Goal: Task Accomplishment & Management: Use online tool/utility

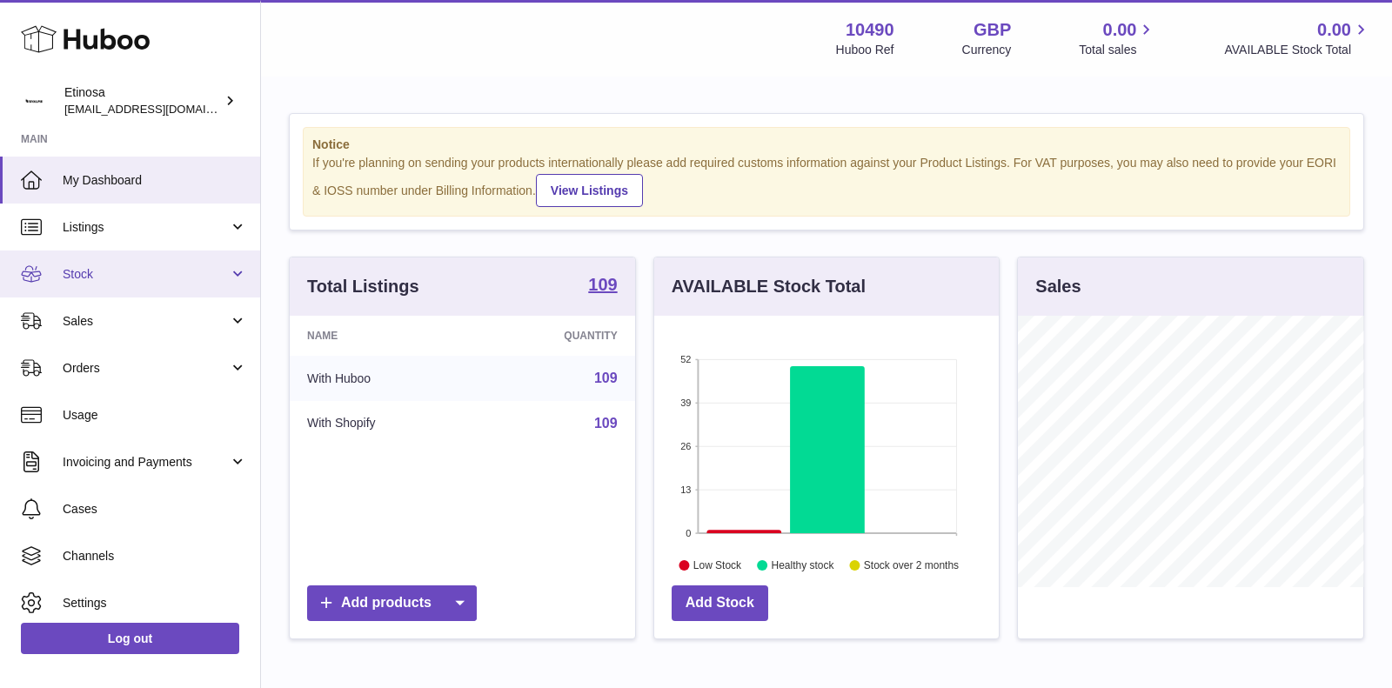
click at [212, 271] on span "Stock" at bounding box center [146, 274] width 166 height 17
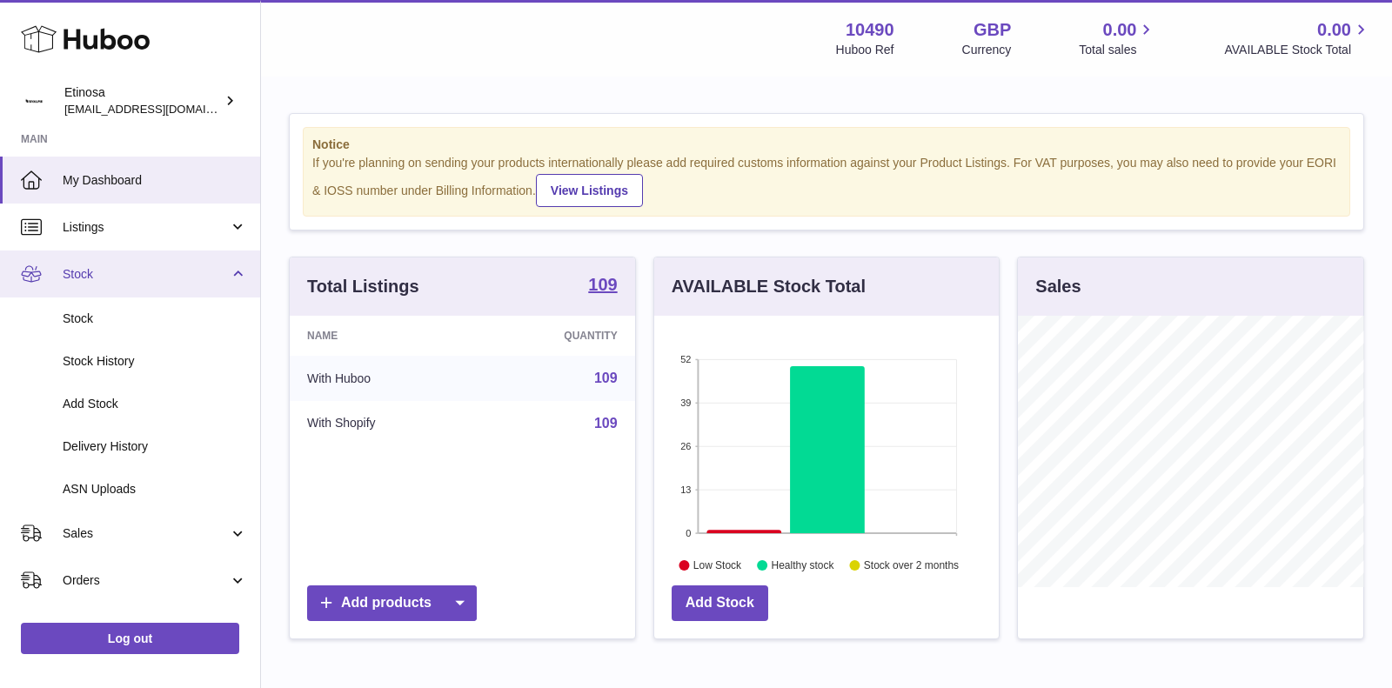
click at [198, 278] on span "Stock" at bounding box center [146, 274] width 166 height 17
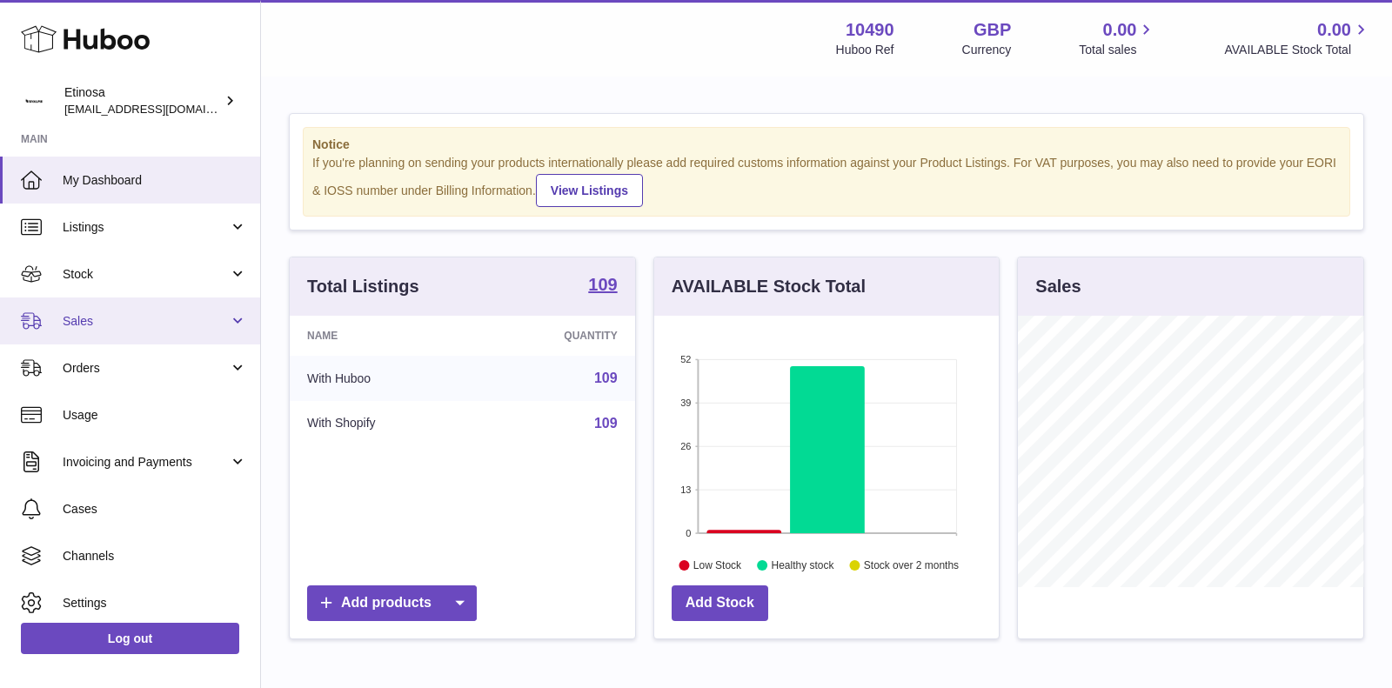
click at [172, 328] on span "Sales" at bounding box center [146, 321] width 166 height 17
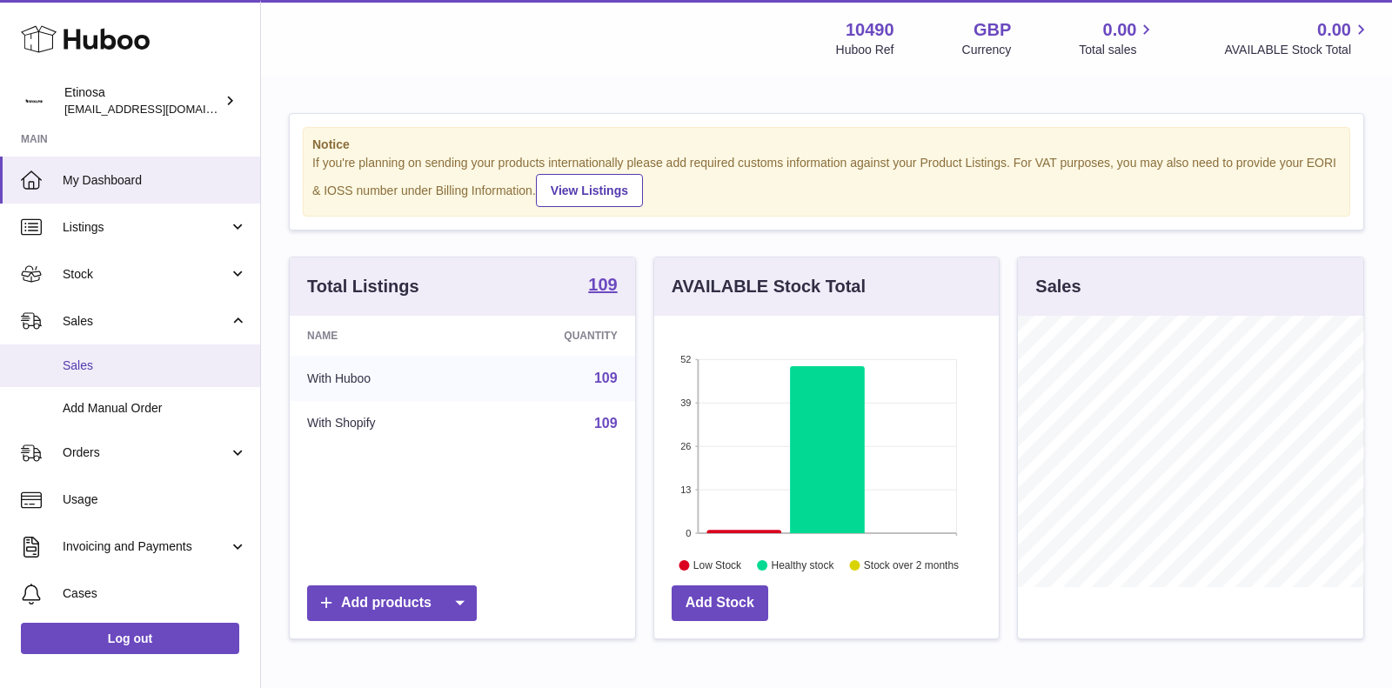
click at [151, 375] on link "Sales" at bounding box center [130, 365] width 260 height 43
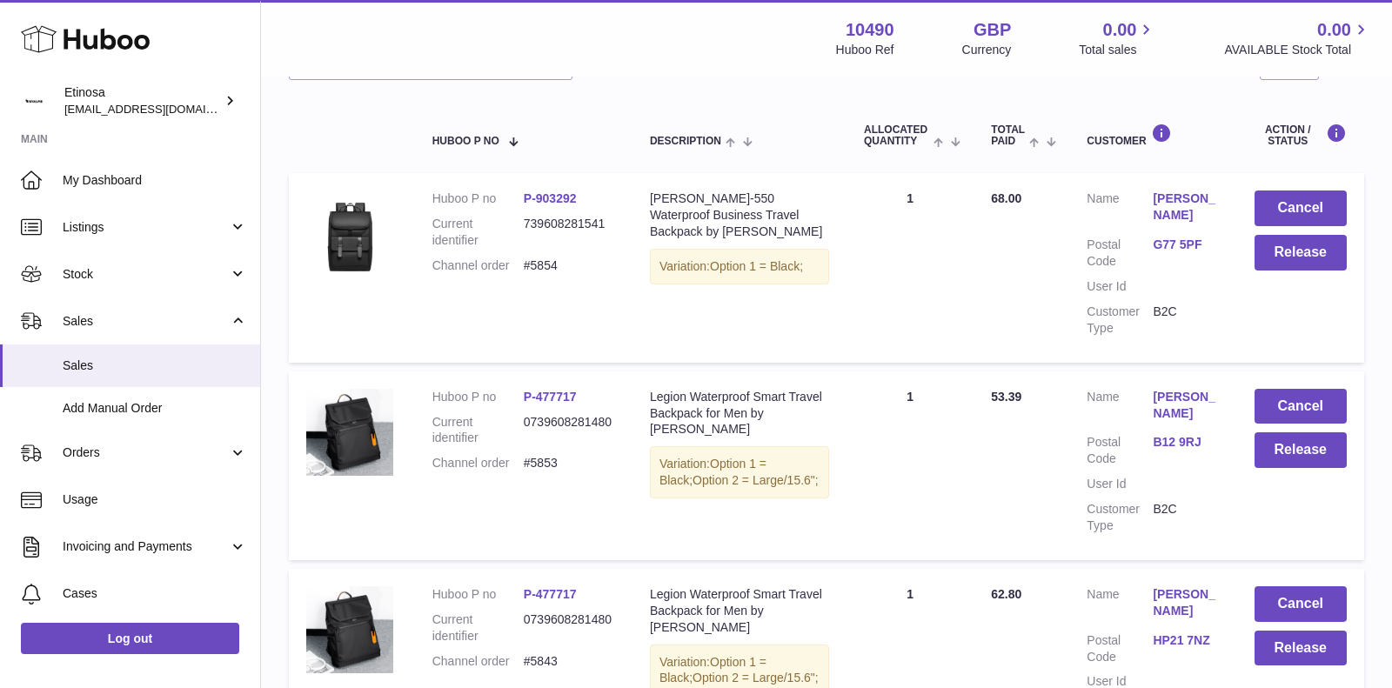
scroll to position [477, 0]
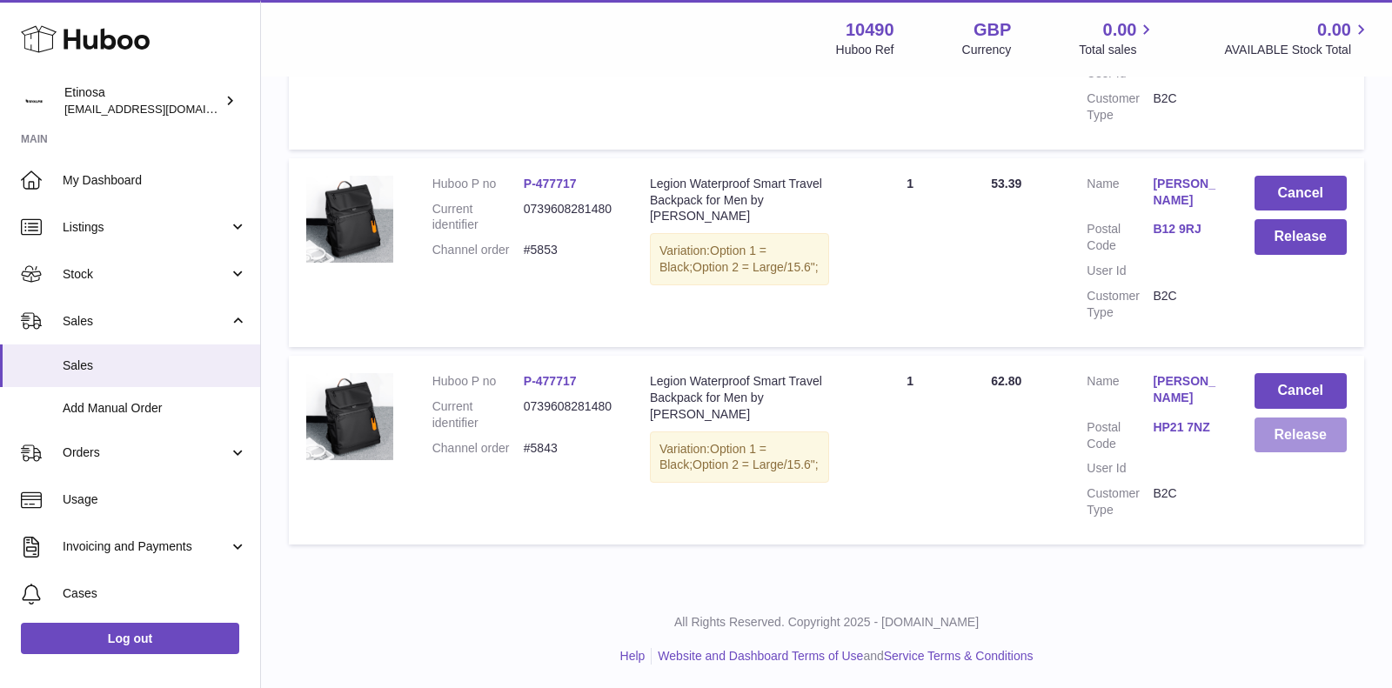
click at [1285, 429] on button "Release" at bounding box center [1300, 435] width 93 height 36
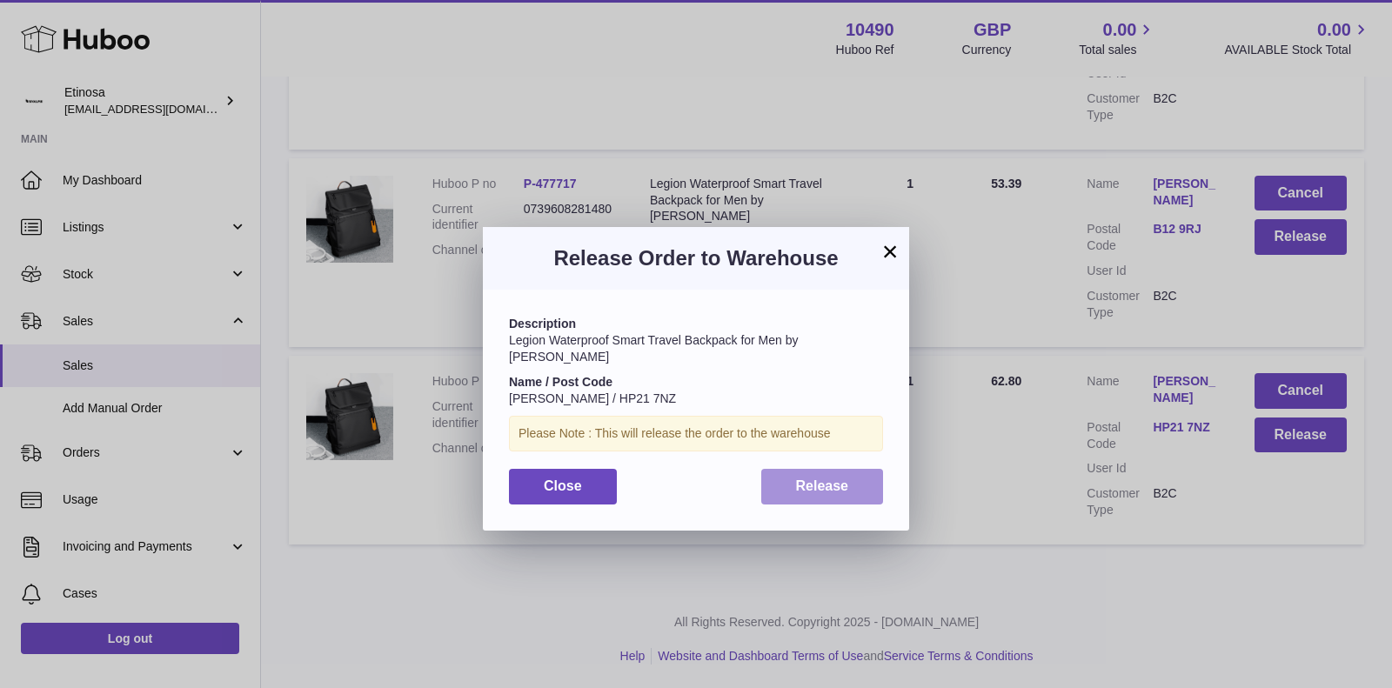
click at [860, 469] on button "Release" at bounding box center [822, 487] width 123 height 36
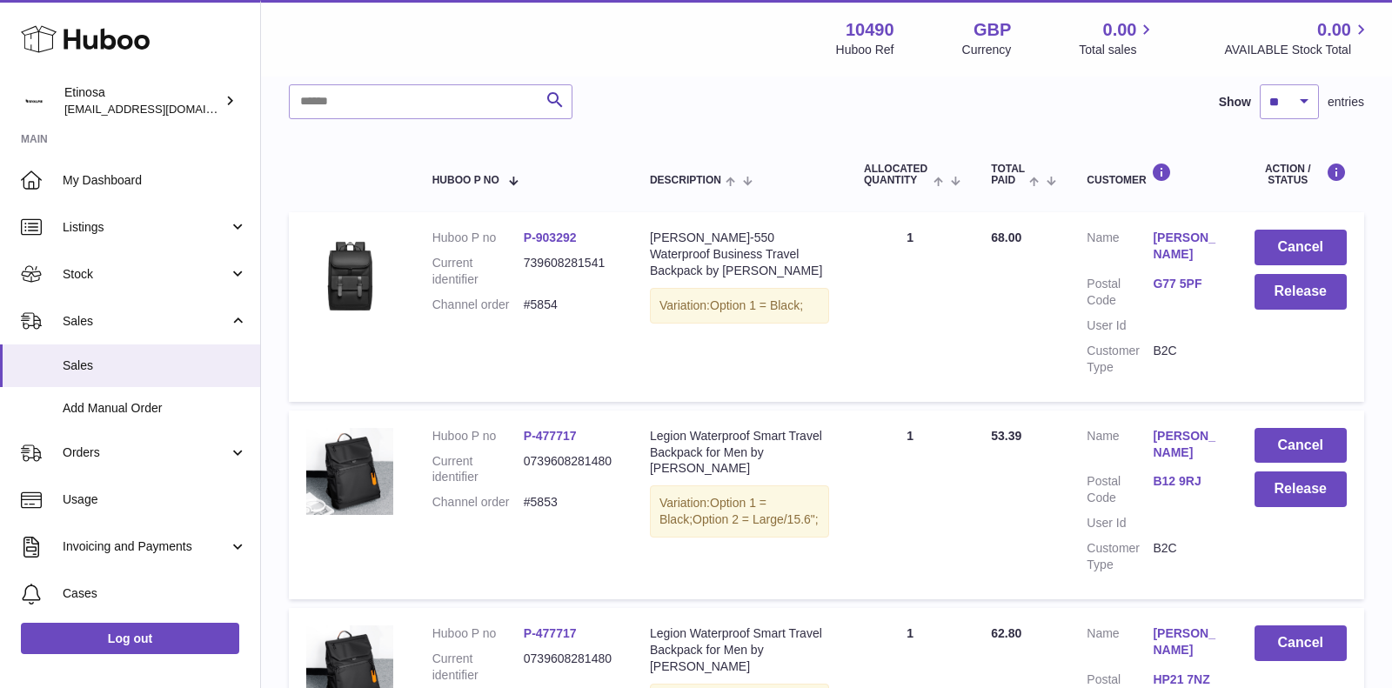
scroll to position [0, 0]
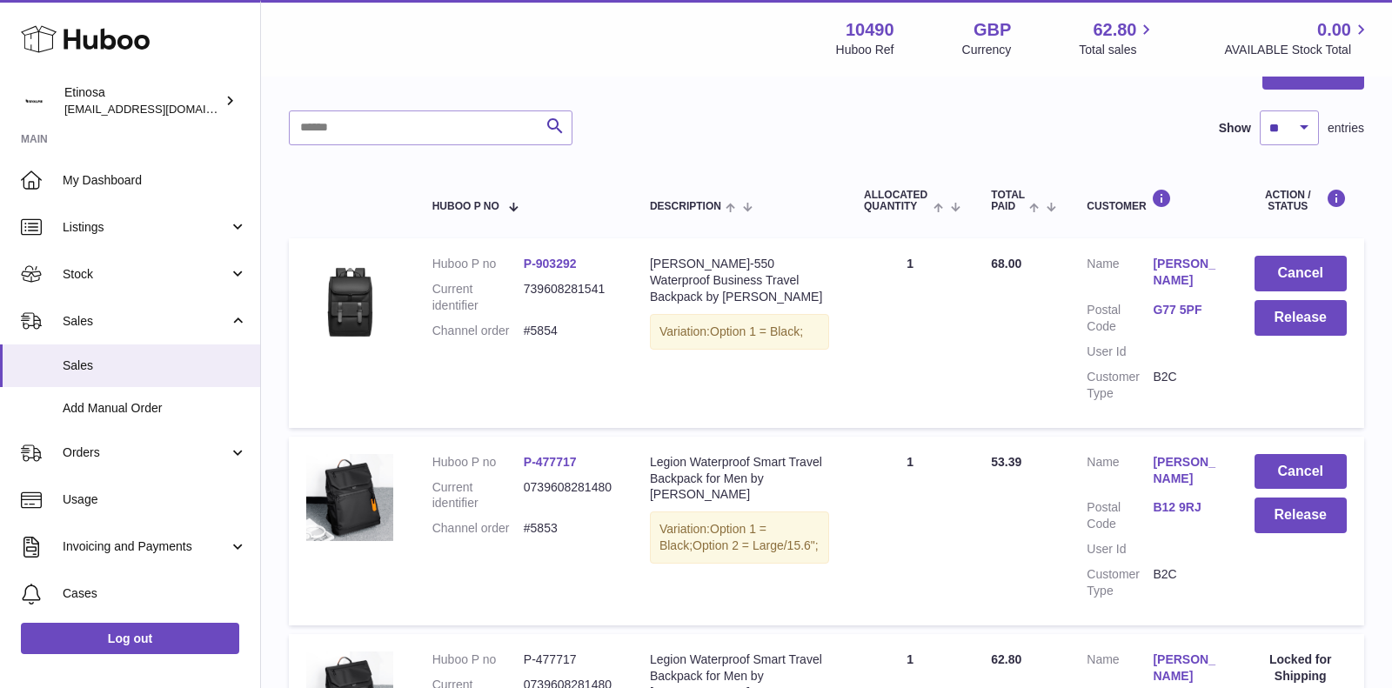
scroll to position [433, 0]
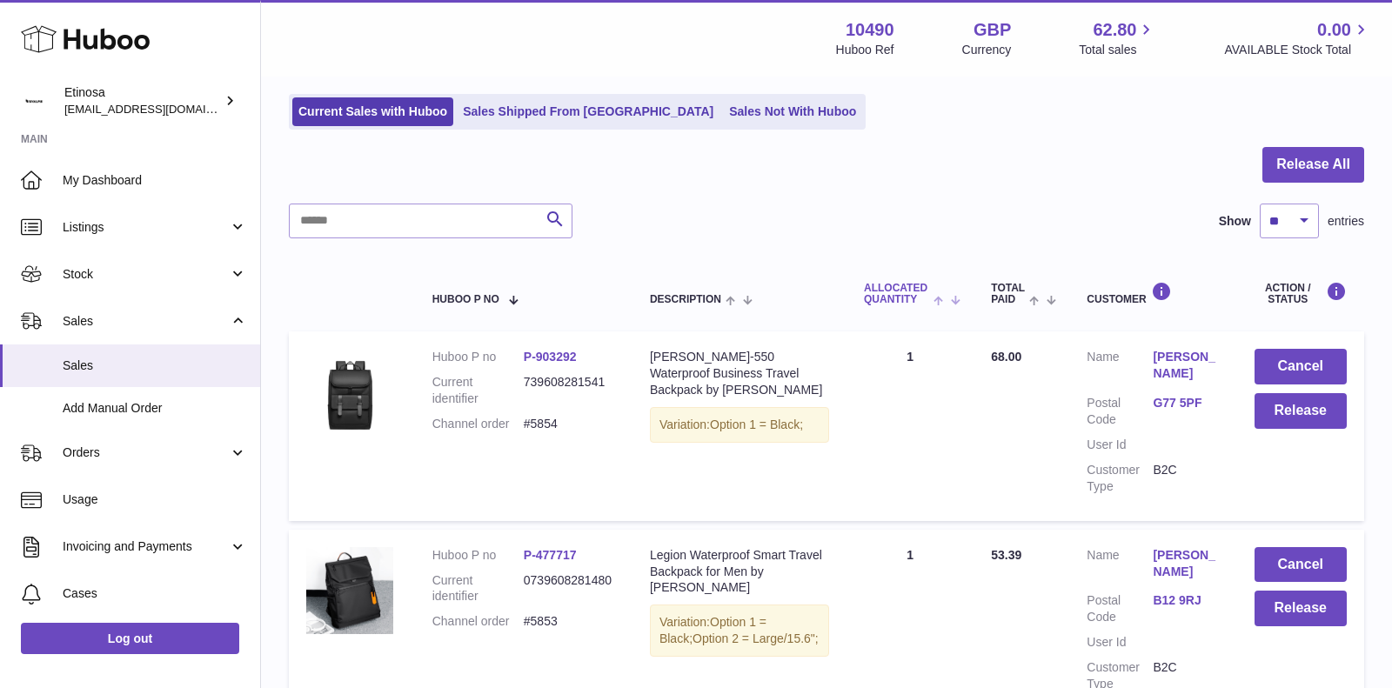
scroll to position [132, 0]
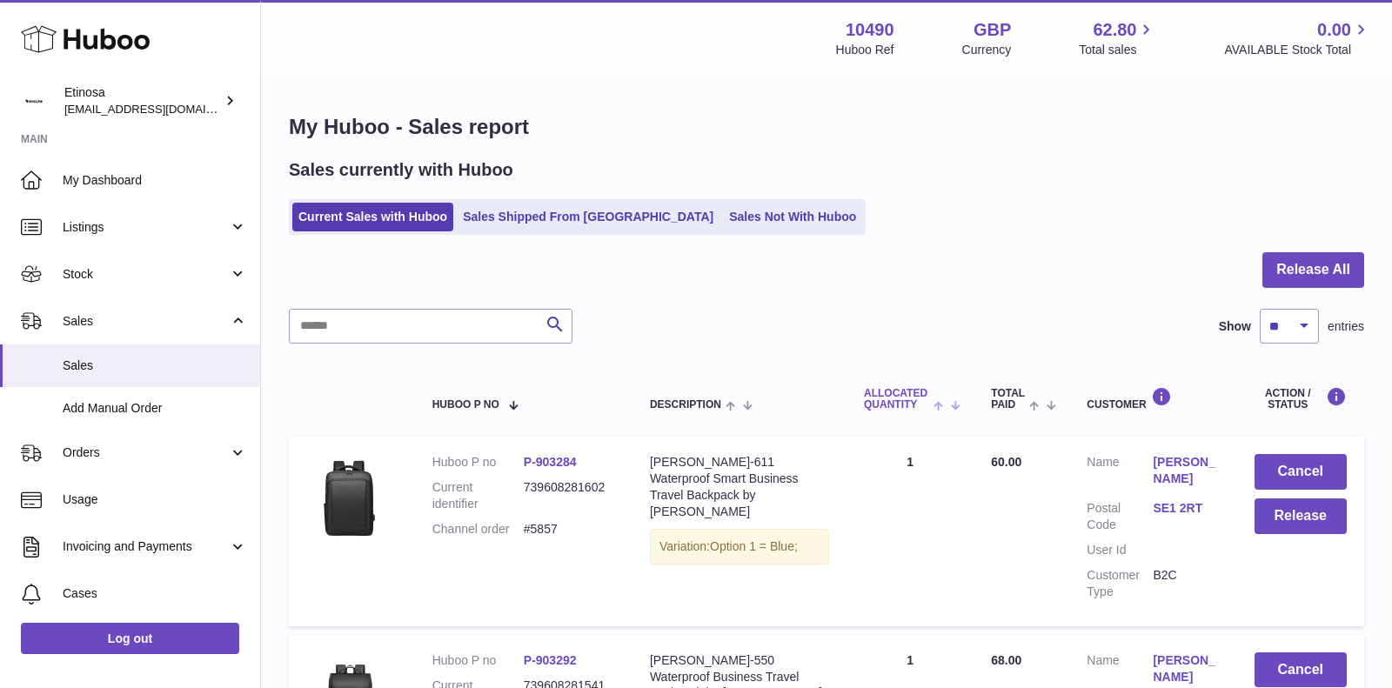
scroll to position [250, 0]
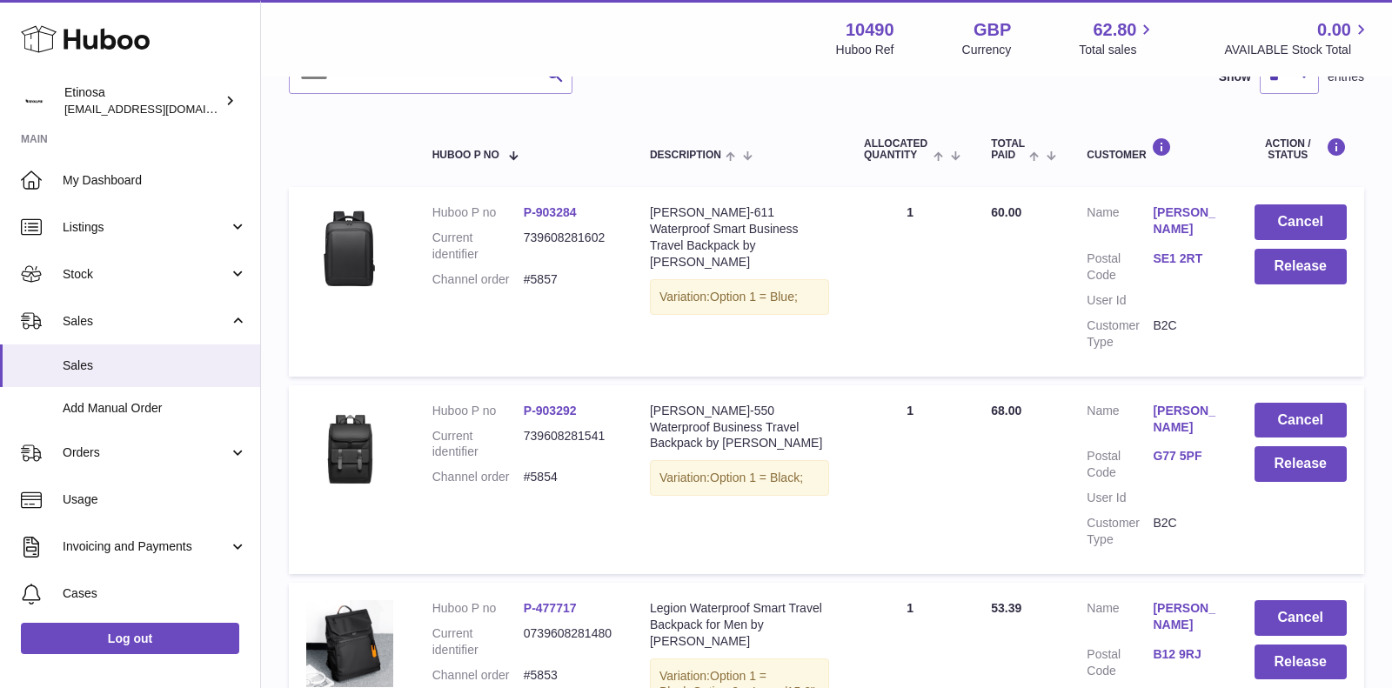
click at [1163, 250] on link "SE1 2RT" at bounding box center [1185, 258] width 66 height 17
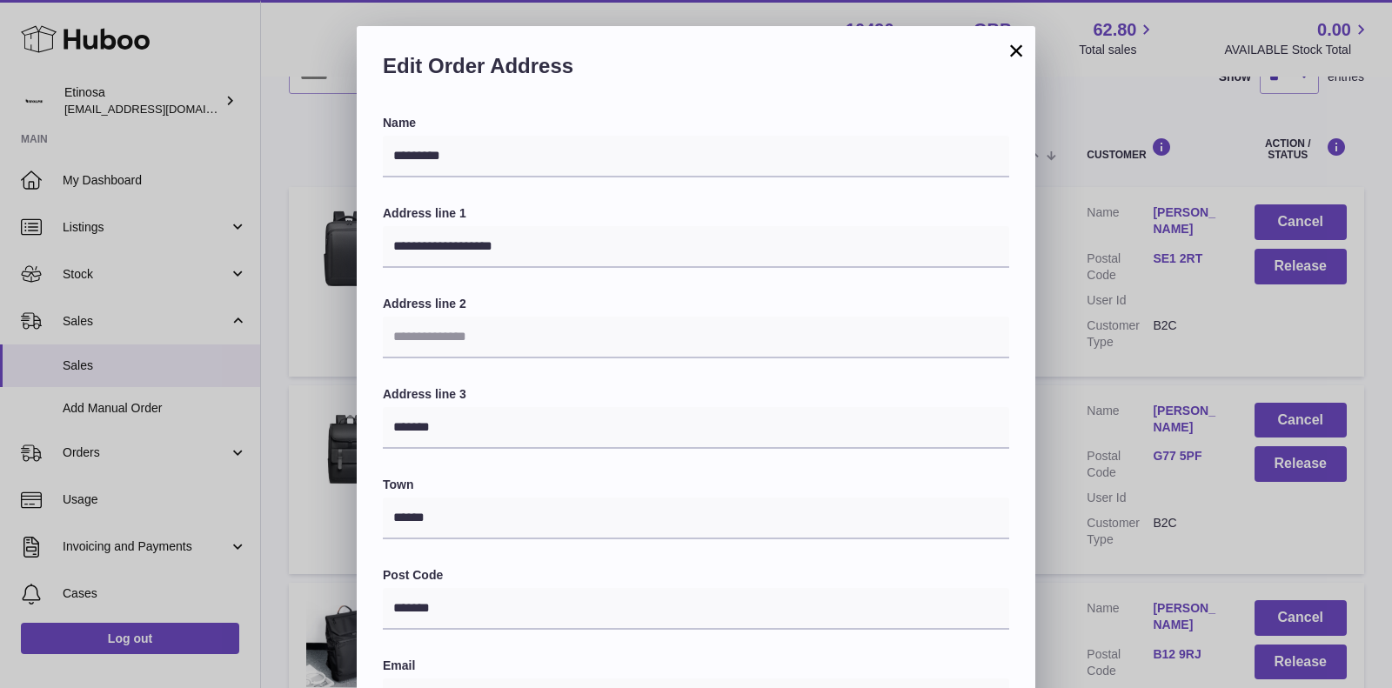
scroll to position [407, 0]
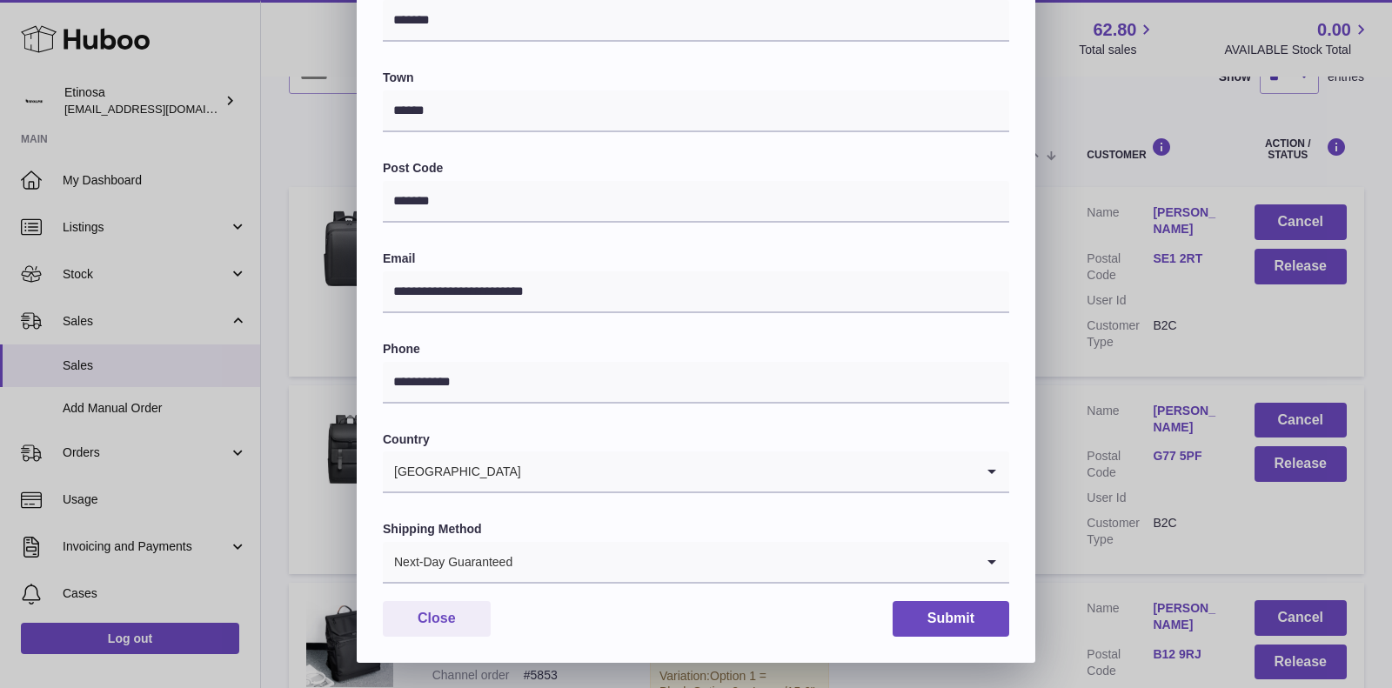
click at [650, 561] on input "Search for option" at bounding box center [743, 562] width 461 height 40
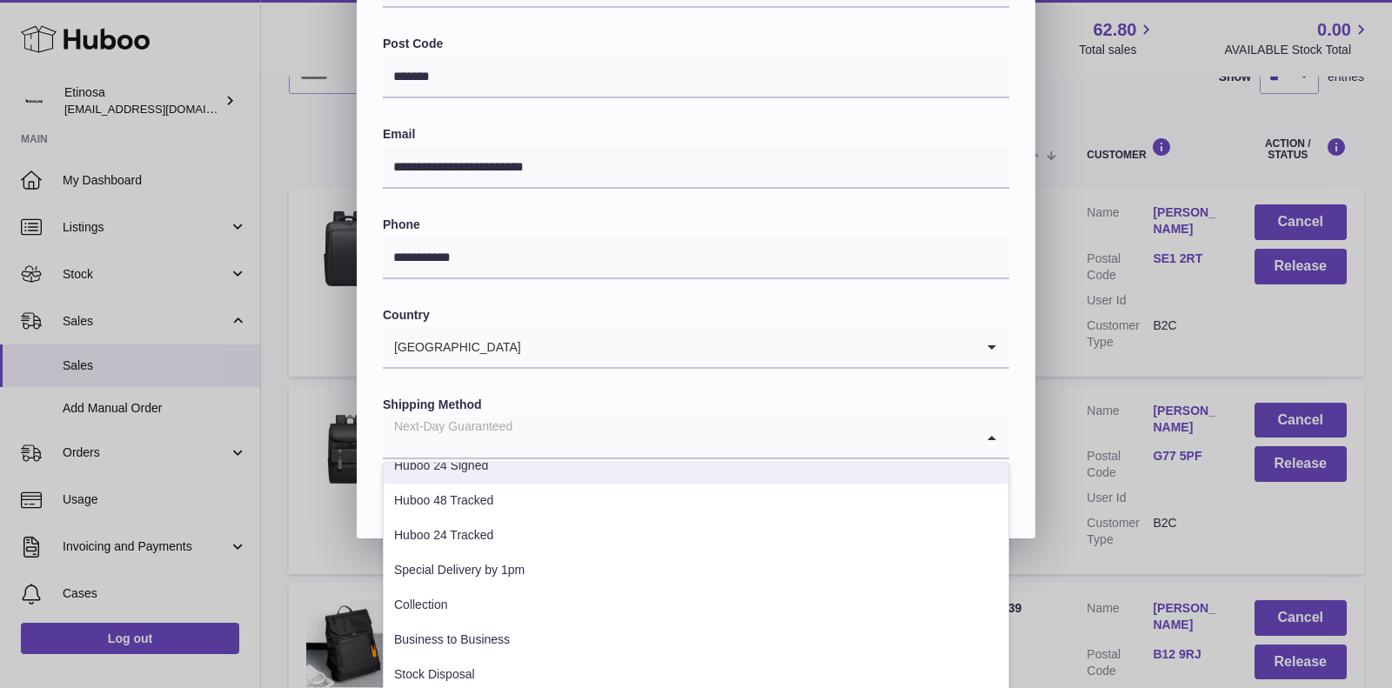
scroll to position [586, 0]
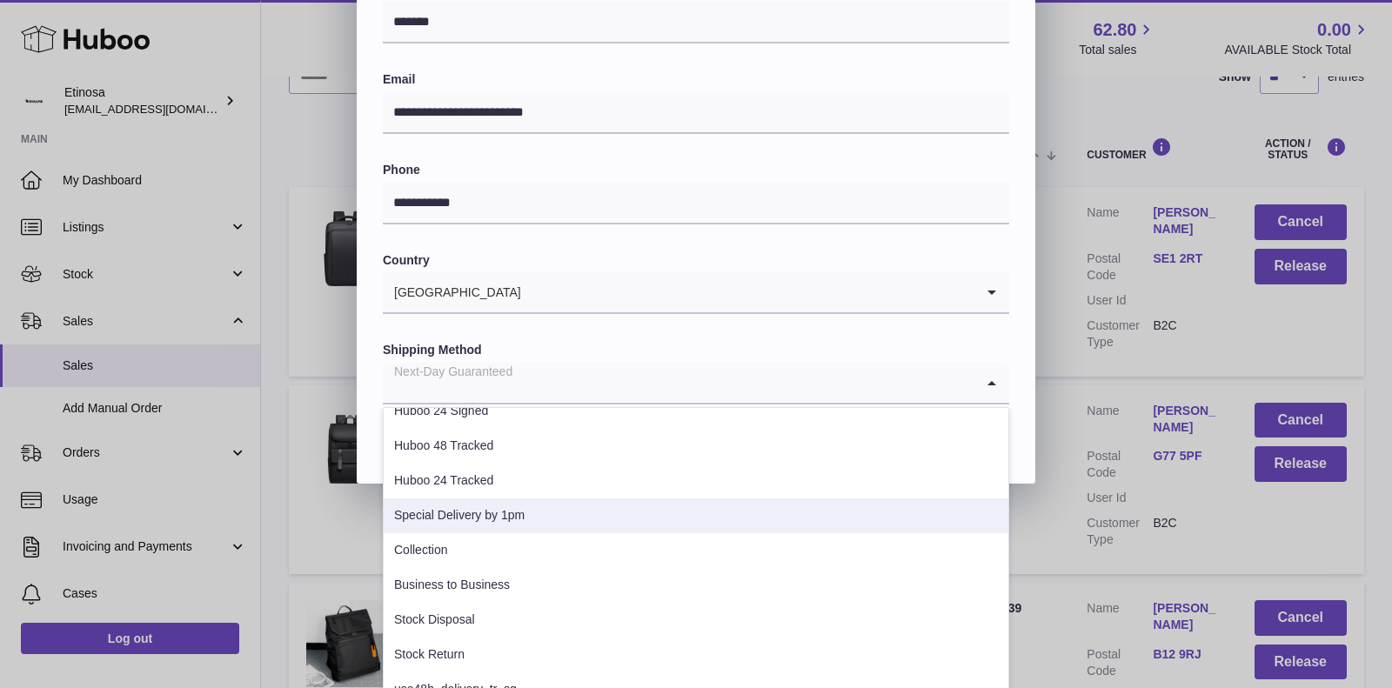
click at [544, 506] on li "Special Delivery by 1pm" at bounding box center [696, 515] width 624 height 35
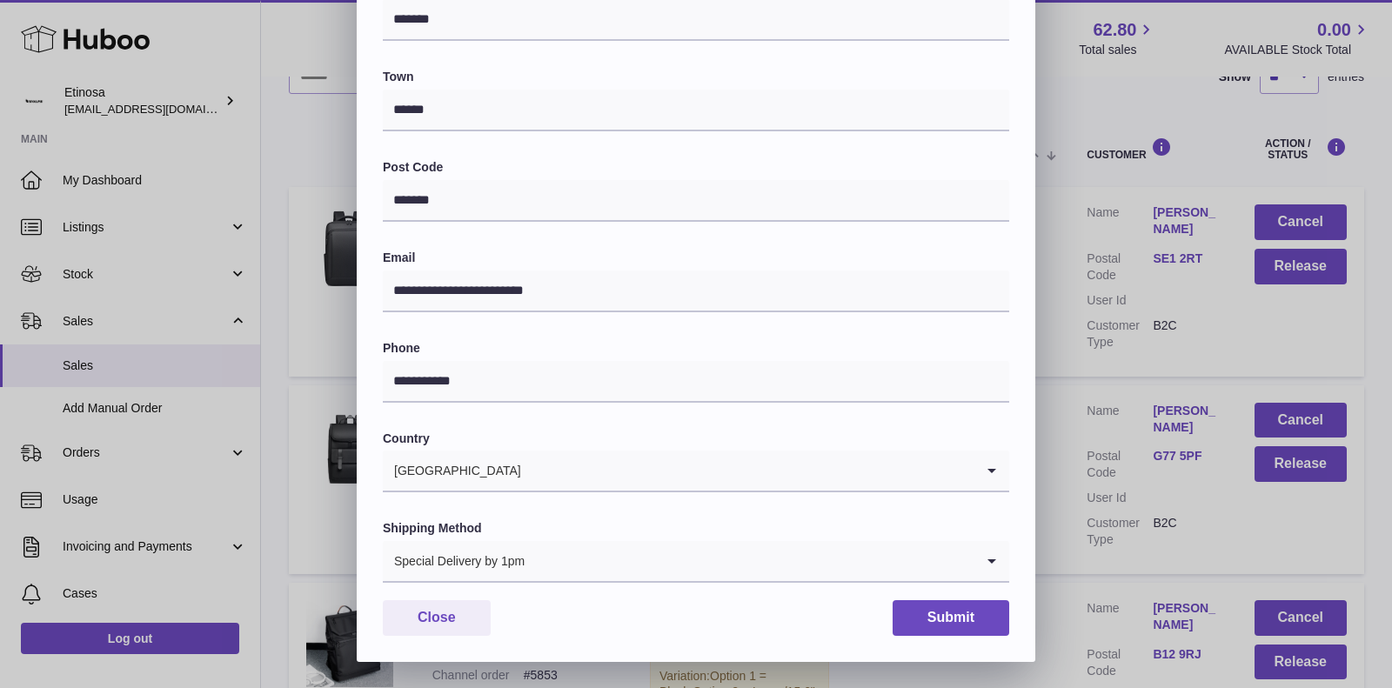
scroll to position [407, 0]
click at [976, 627] on button "Submit" at bounding box center [950, 619] width 117 height 36
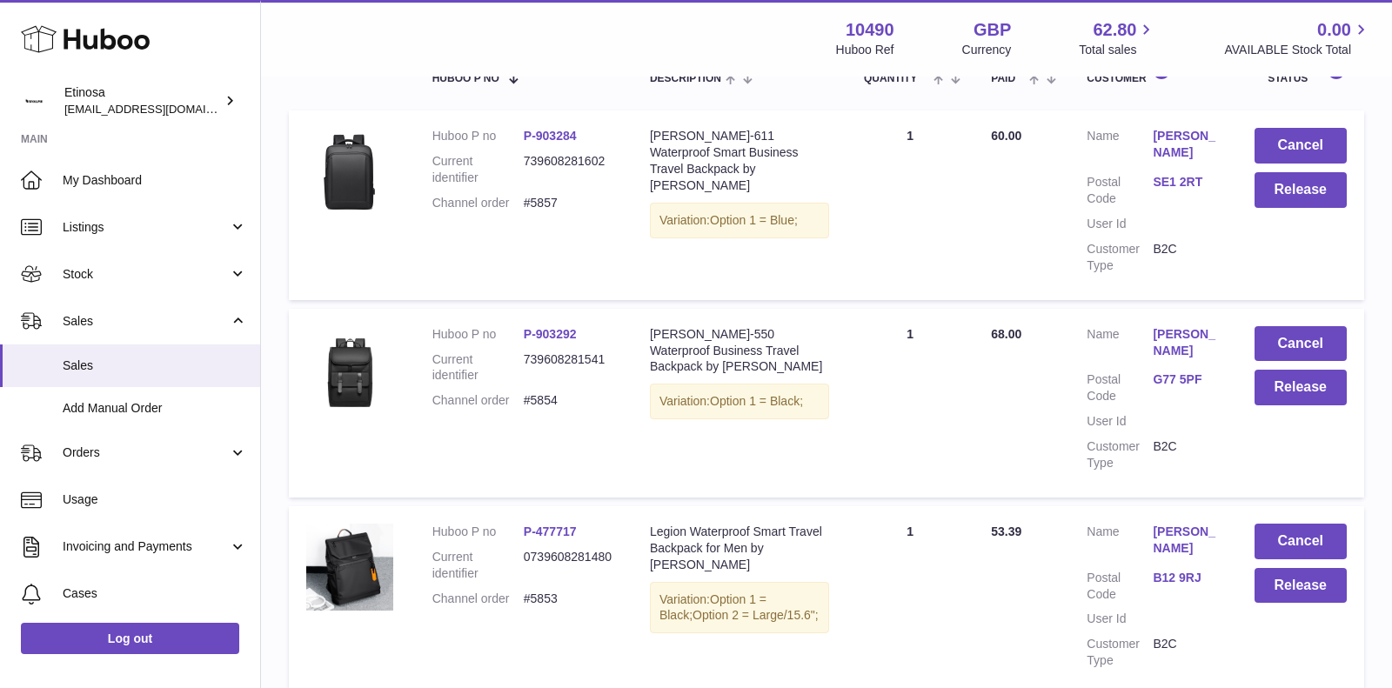
scroll to position [218, 0]
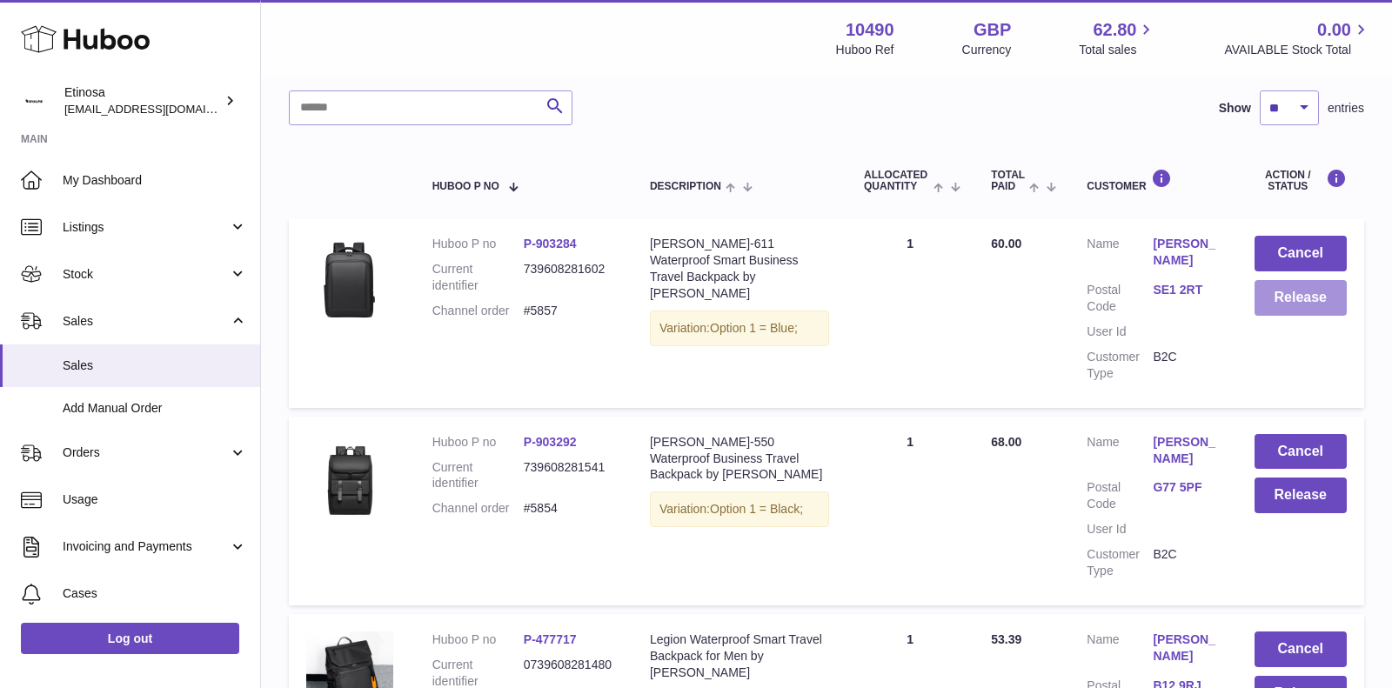
click at [1280, 300] on button "Release" at bounding box center [1300, 298] width 93 height 36
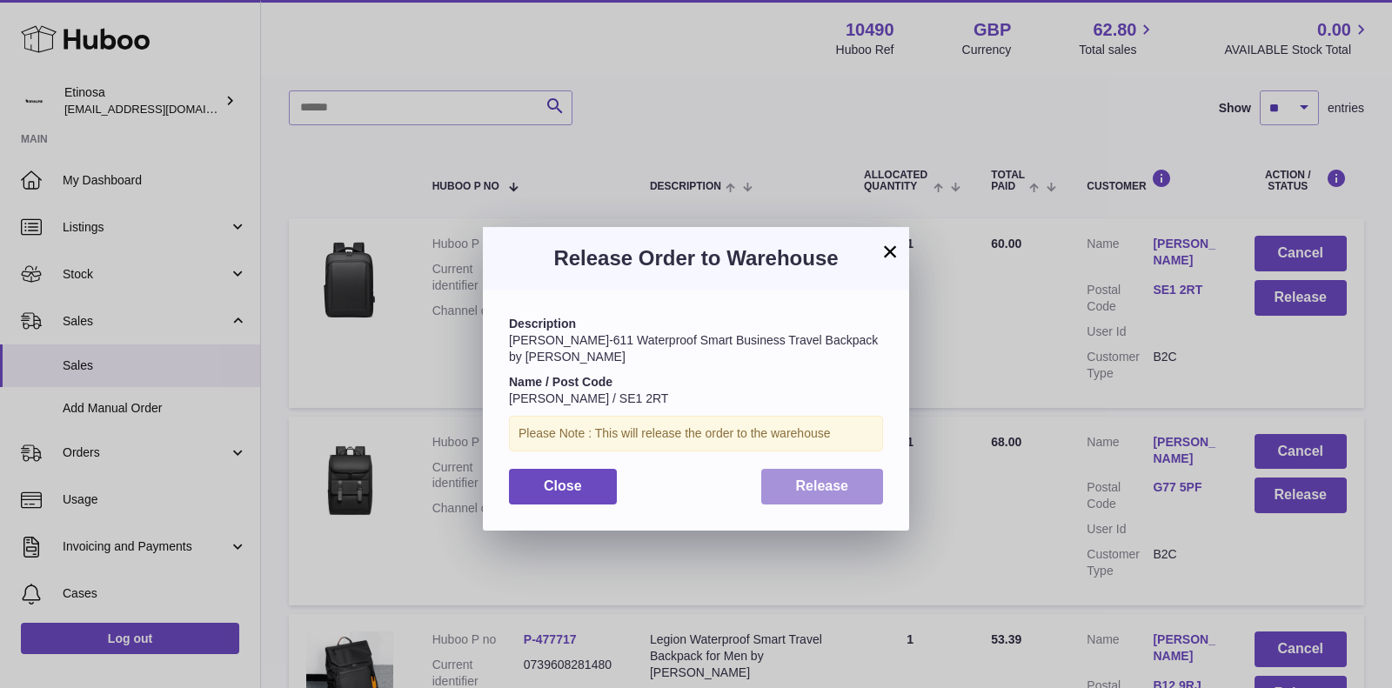
click at [837, 478] on span "Release" at bounding box center [822, 485] width 53 height 15
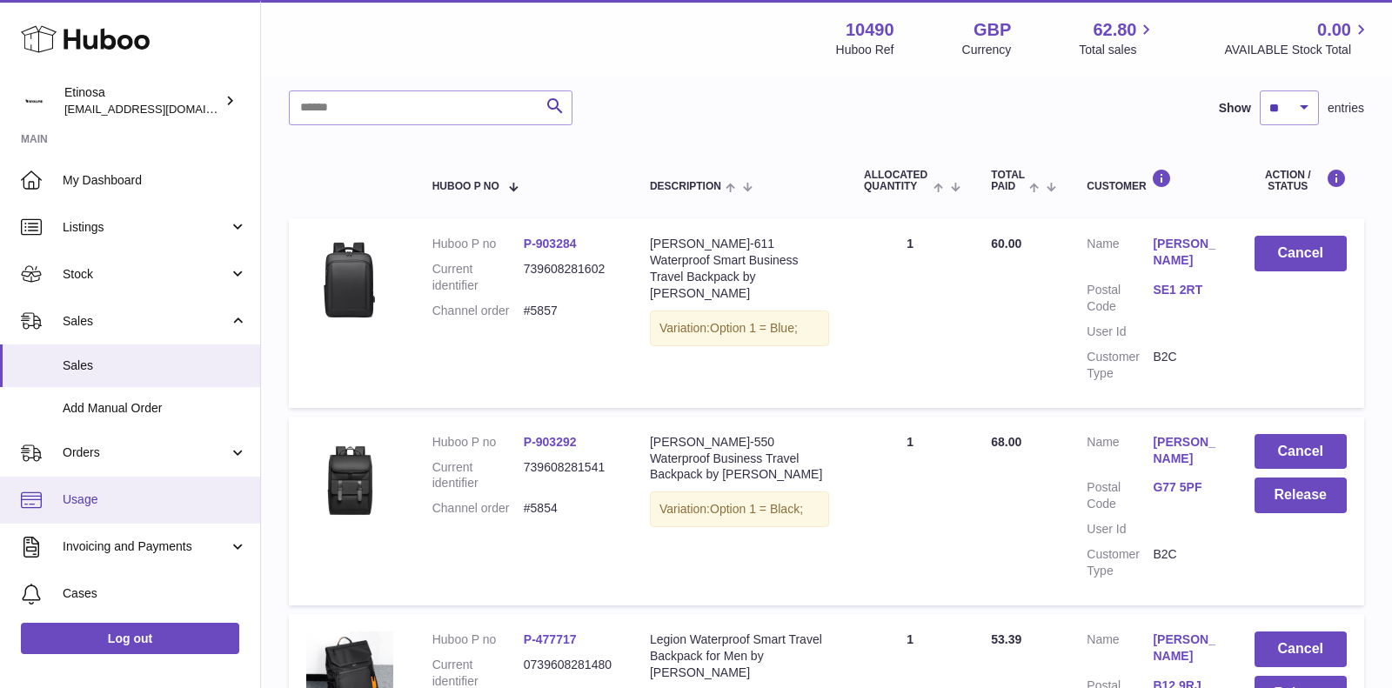
click at [160, 492] on span "Usage" at bounding box center [155, 499] width 184 height 17
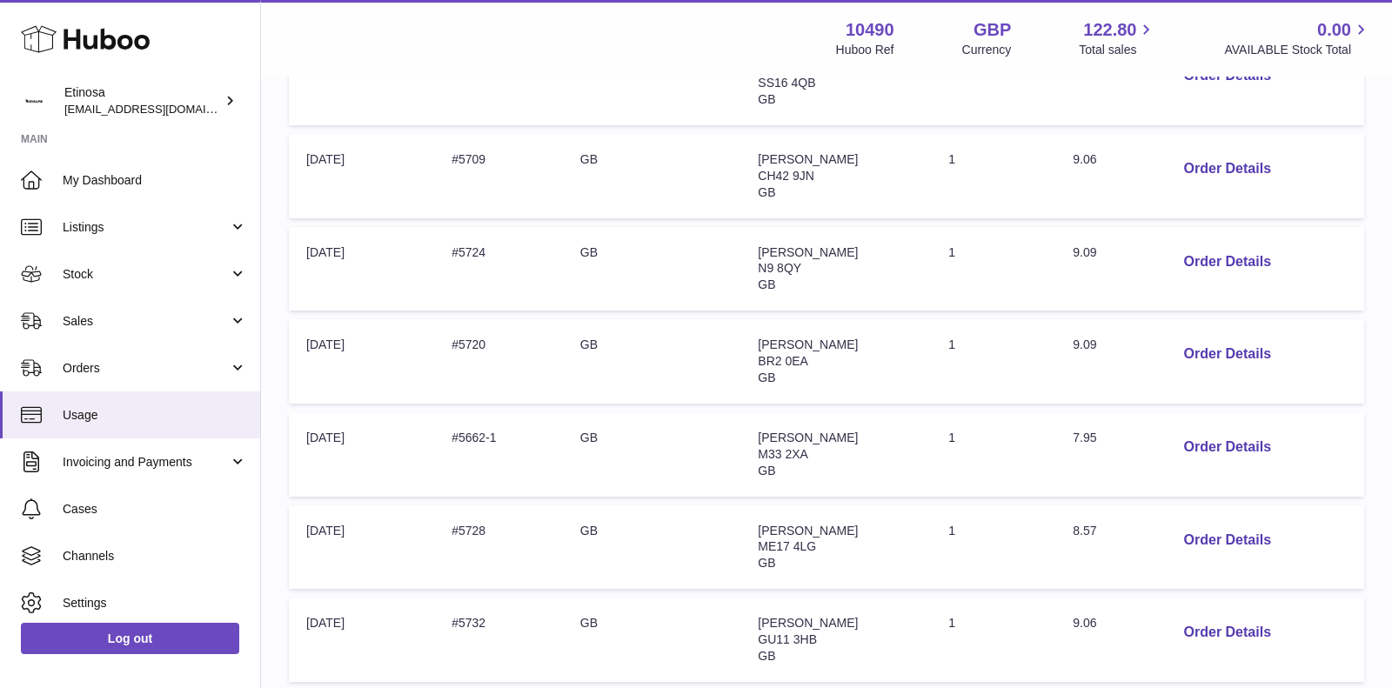
scroll to position [672, 0]
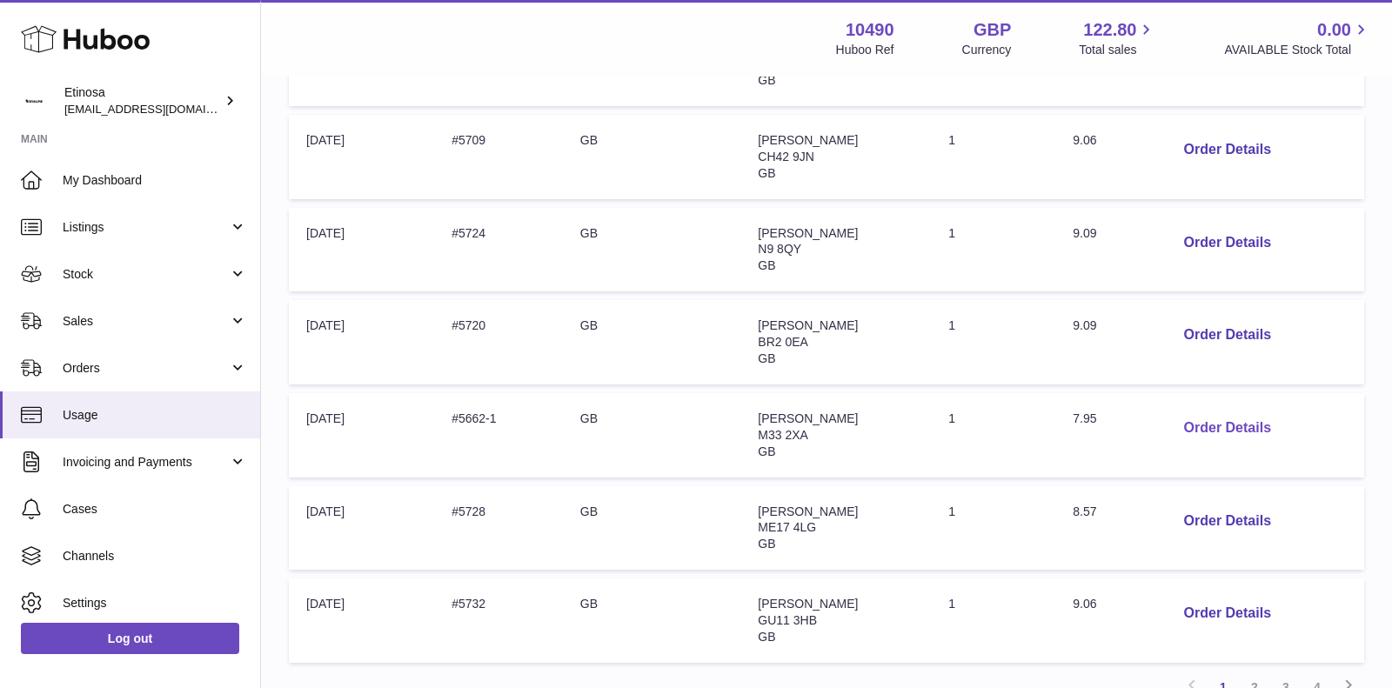
click at [1243, 420] on button "Order Details" at bounding box center [1227, 429] width 115 height 36
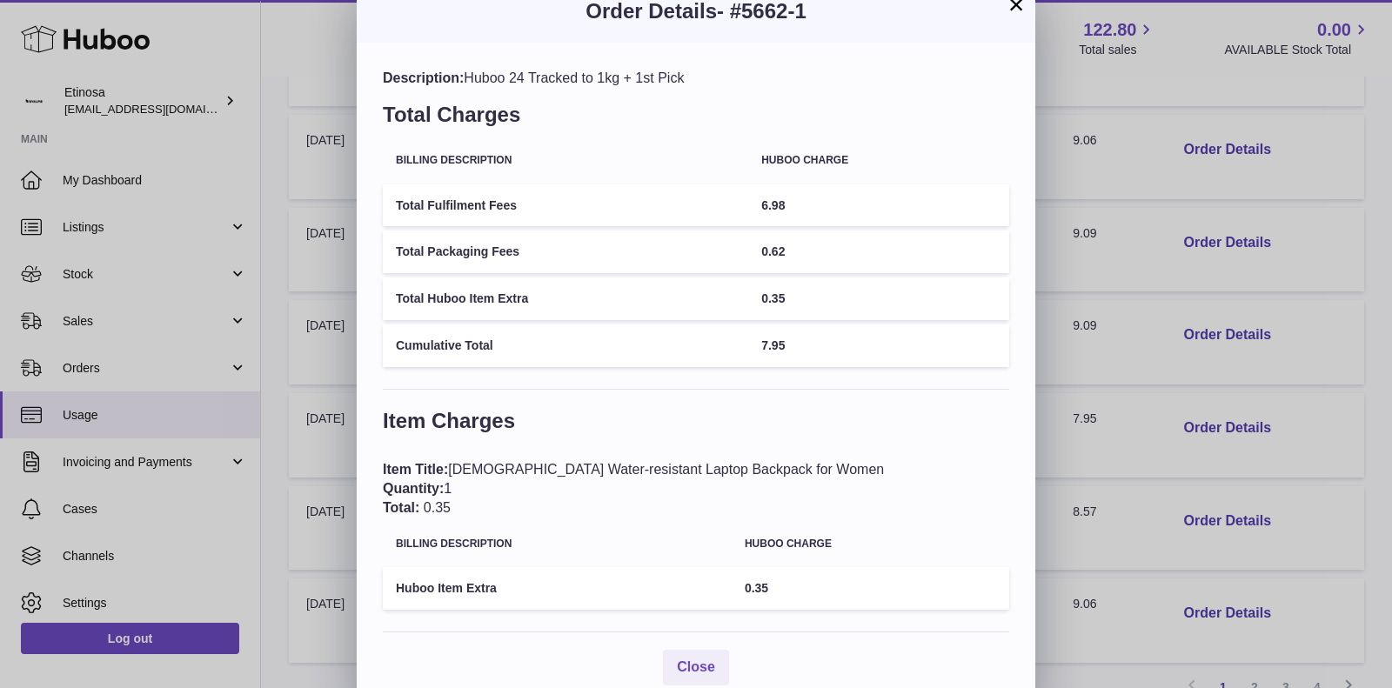
scroll to position [0, 0]
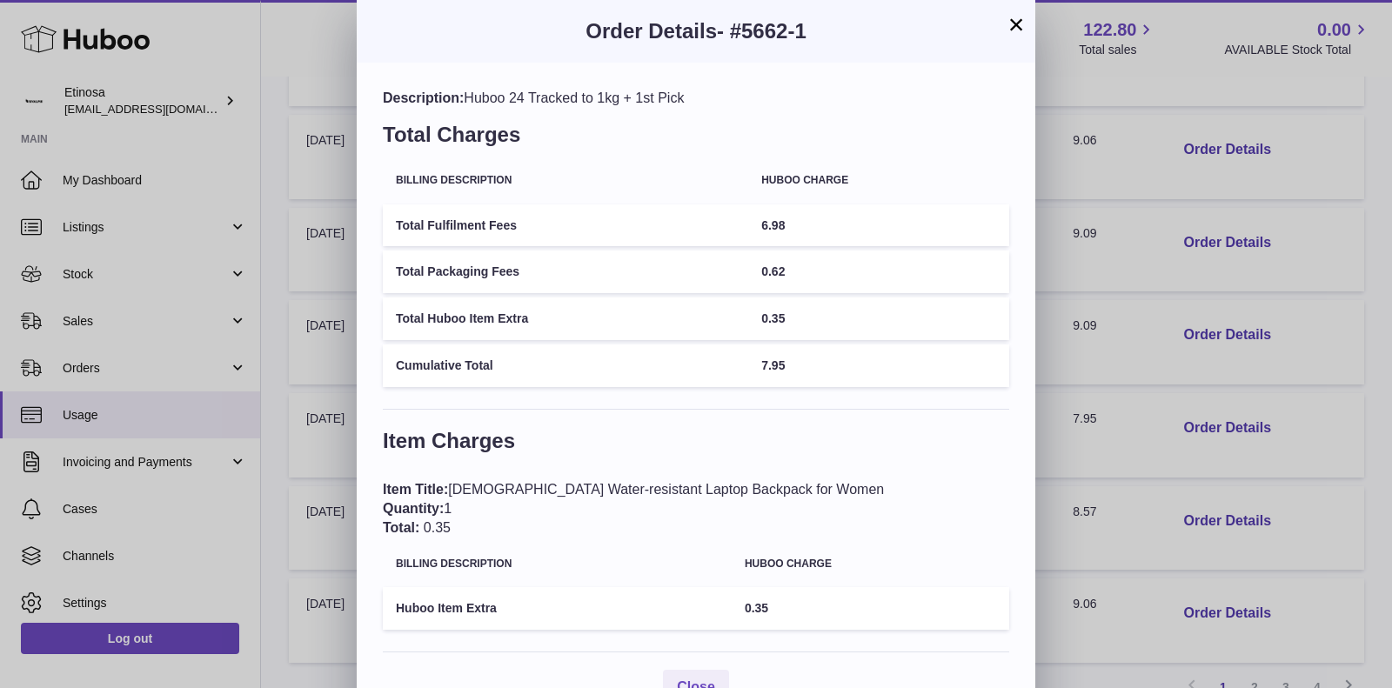
click at [1017, 23] on button "×" at bounding box center [1015, 24] width 21 height 21
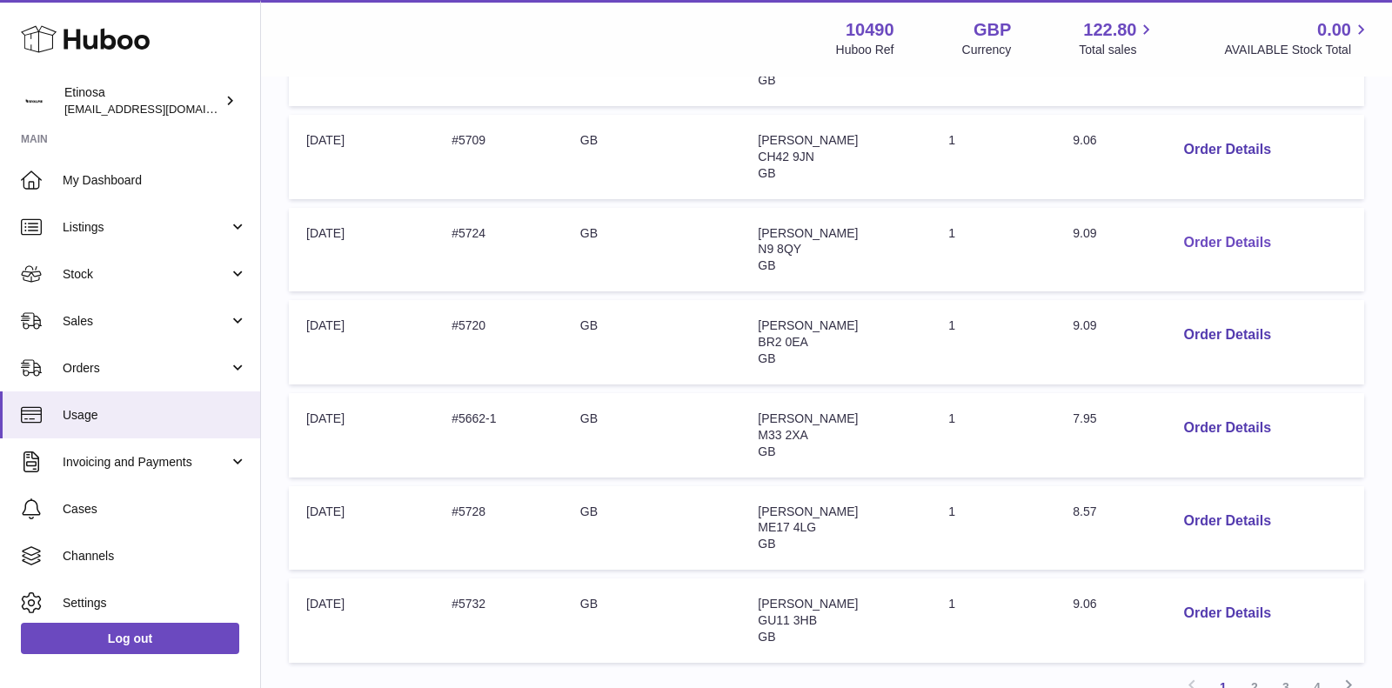
click at [1213, 243] on button "Order Details" at bounding box center [1227, 243] width 115 height 36
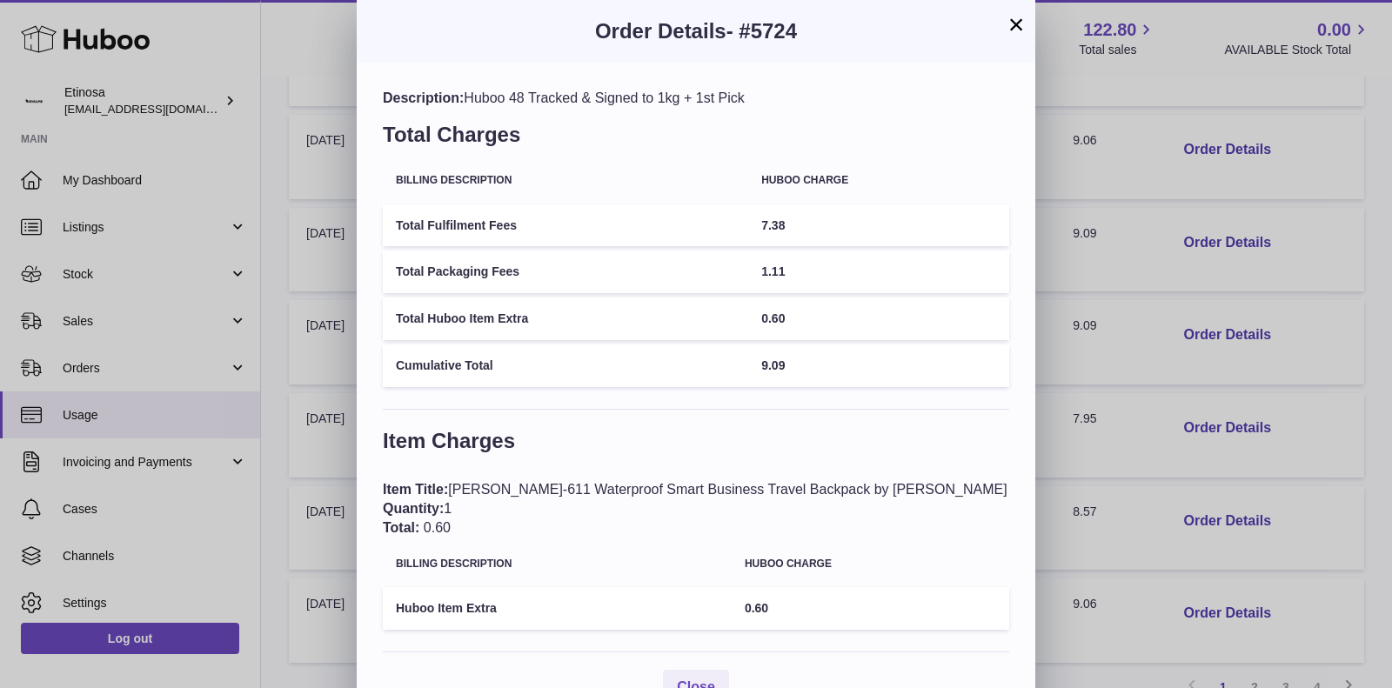
click at [1017, 26] on button "×" at bounding box center [1015, 24] width 21 height 21
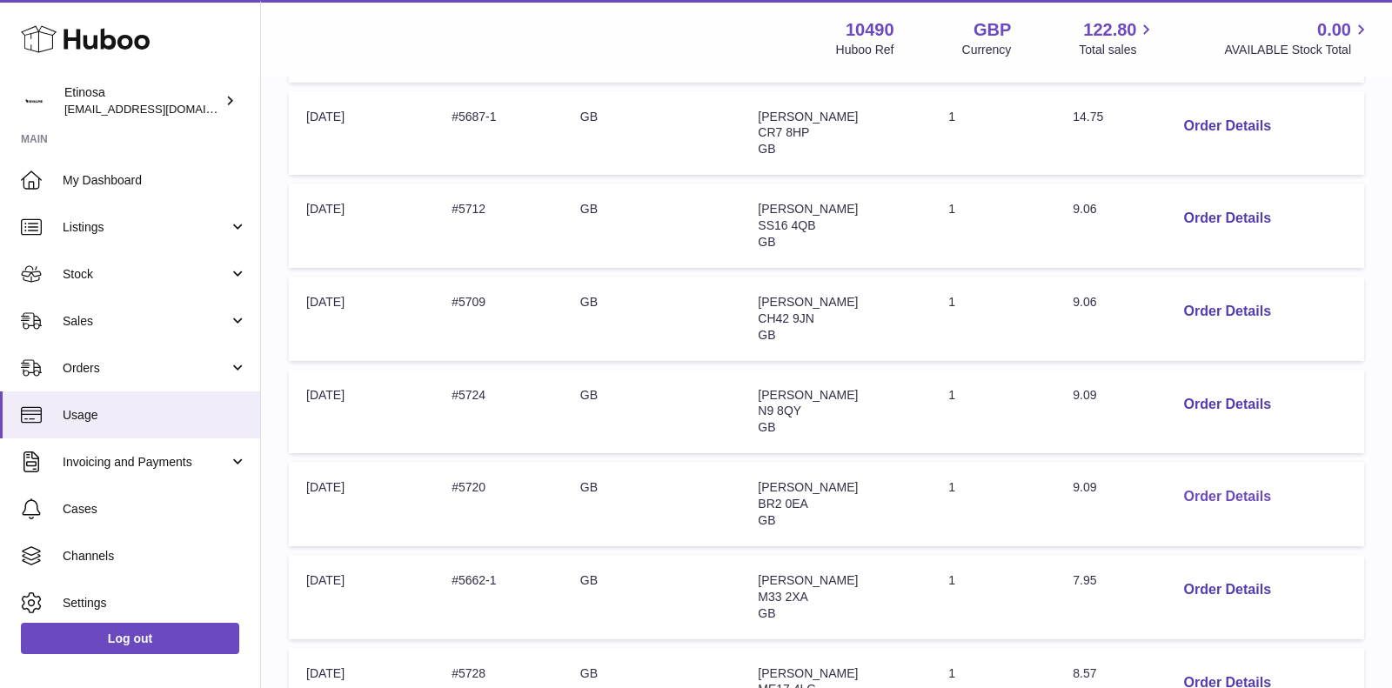
scroll to position [448, 0]
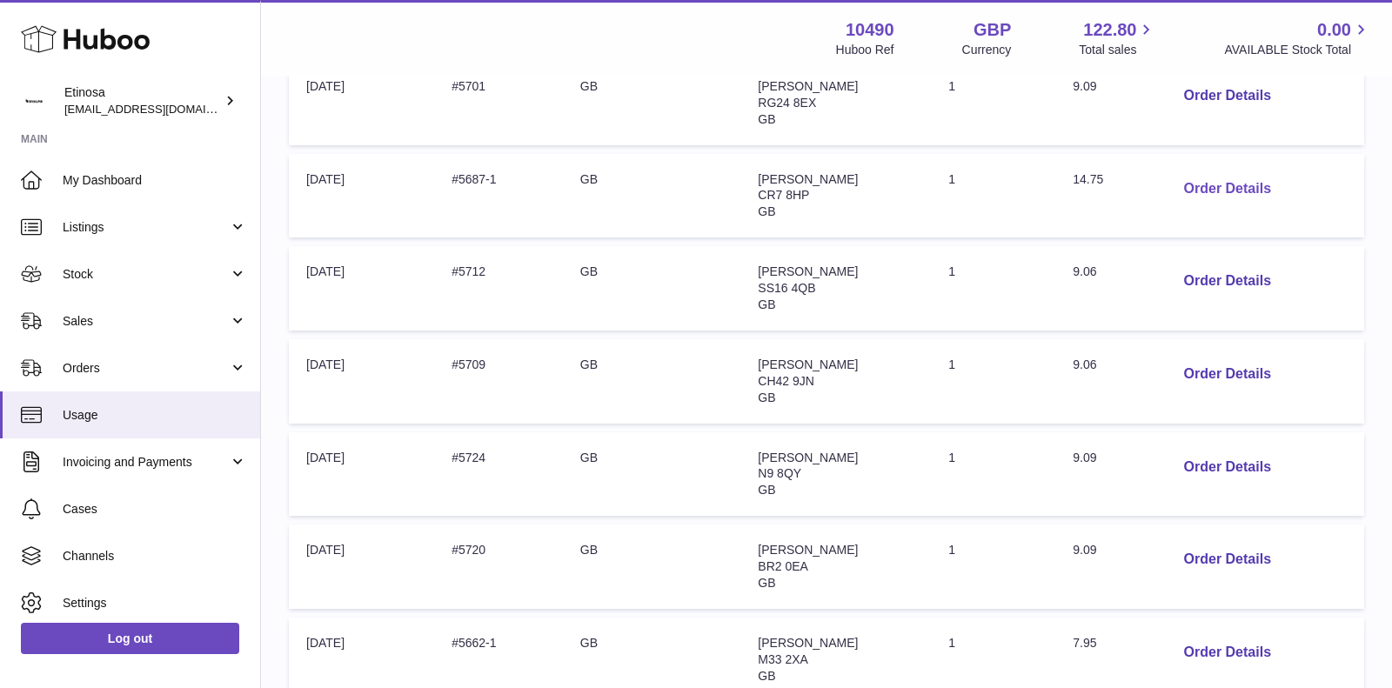
click at [1238, 185] on button "Order Details" at bounding box center [1227, 189] width 115 height 36
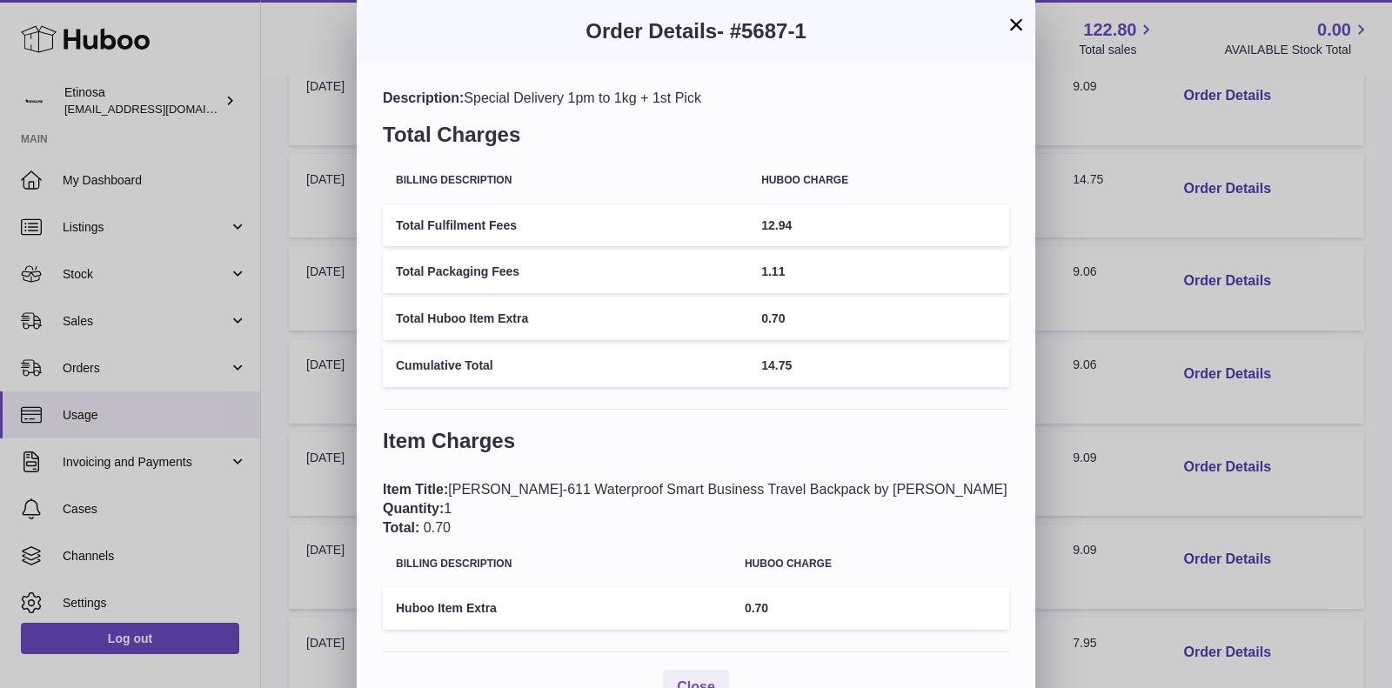
click at [1012, 27] on button "×" at bounding box center [1015, 24] width 21 height 21
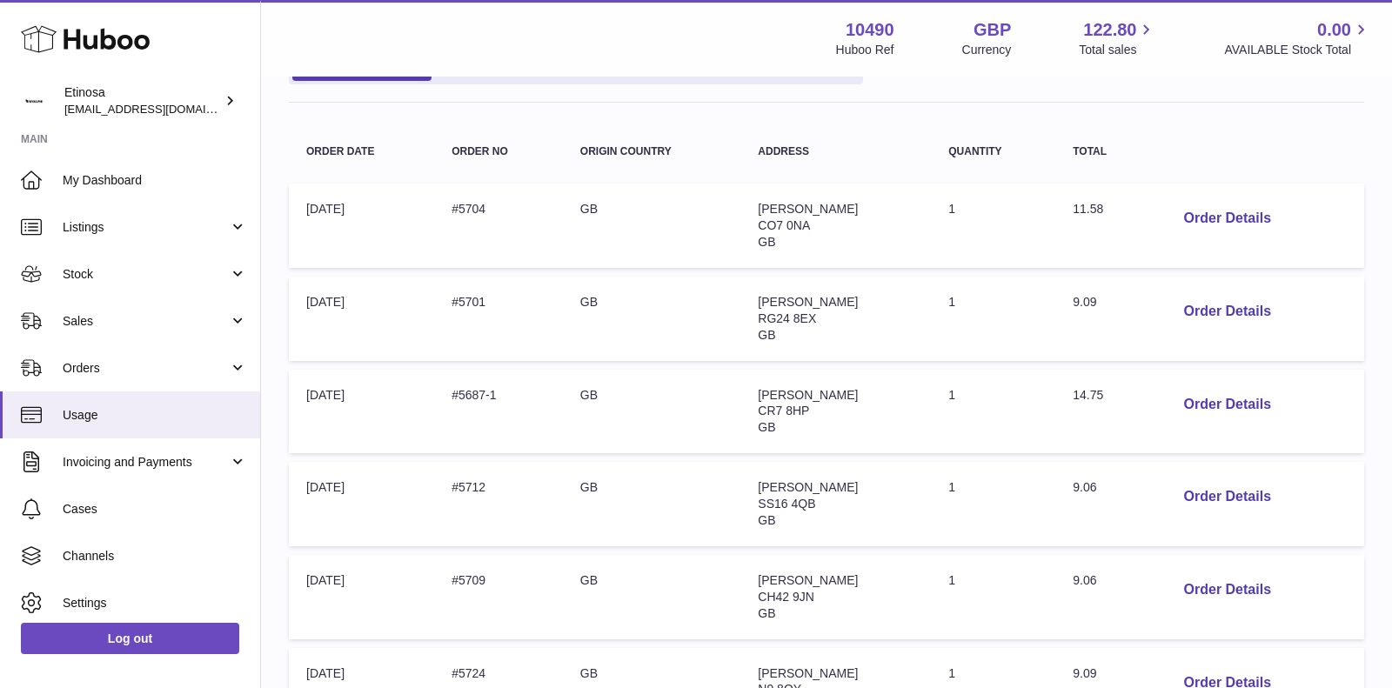
scroll to position [224, 0]
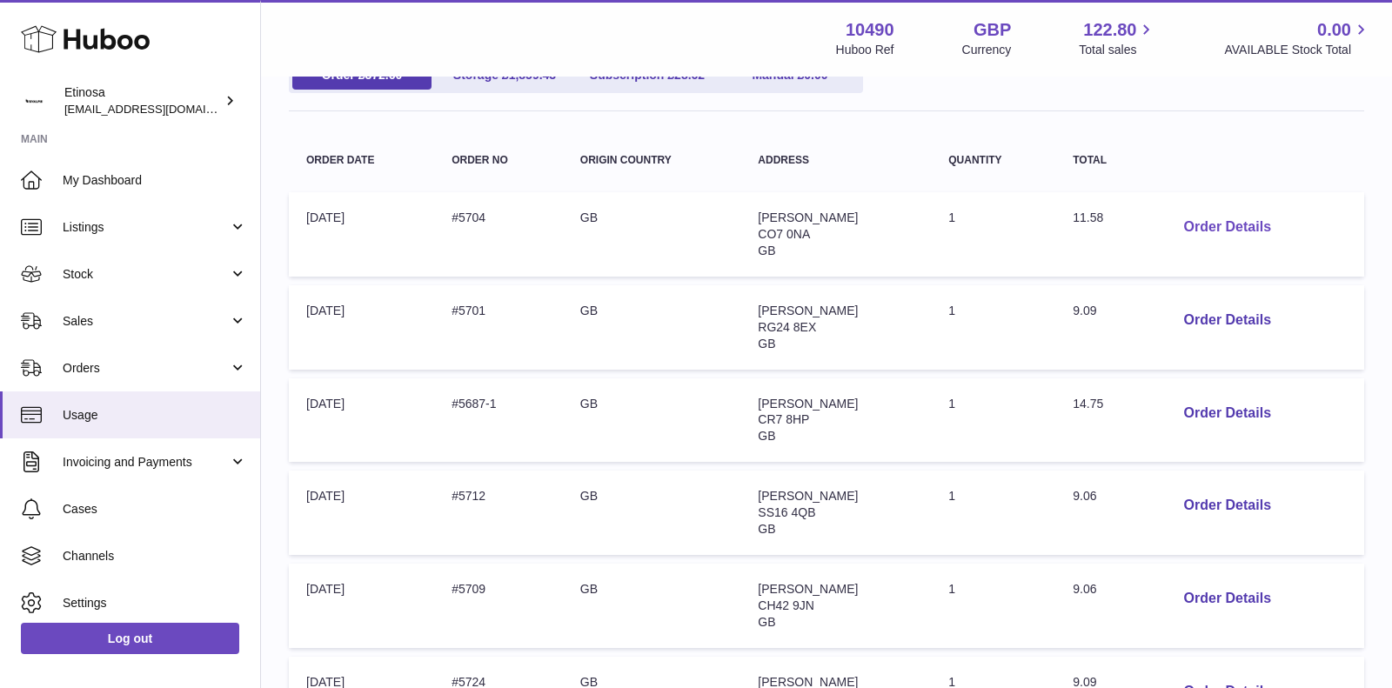
click at [1210, 227] on button "Order Details" at bounding box center [1227, 228] width 115 height 36
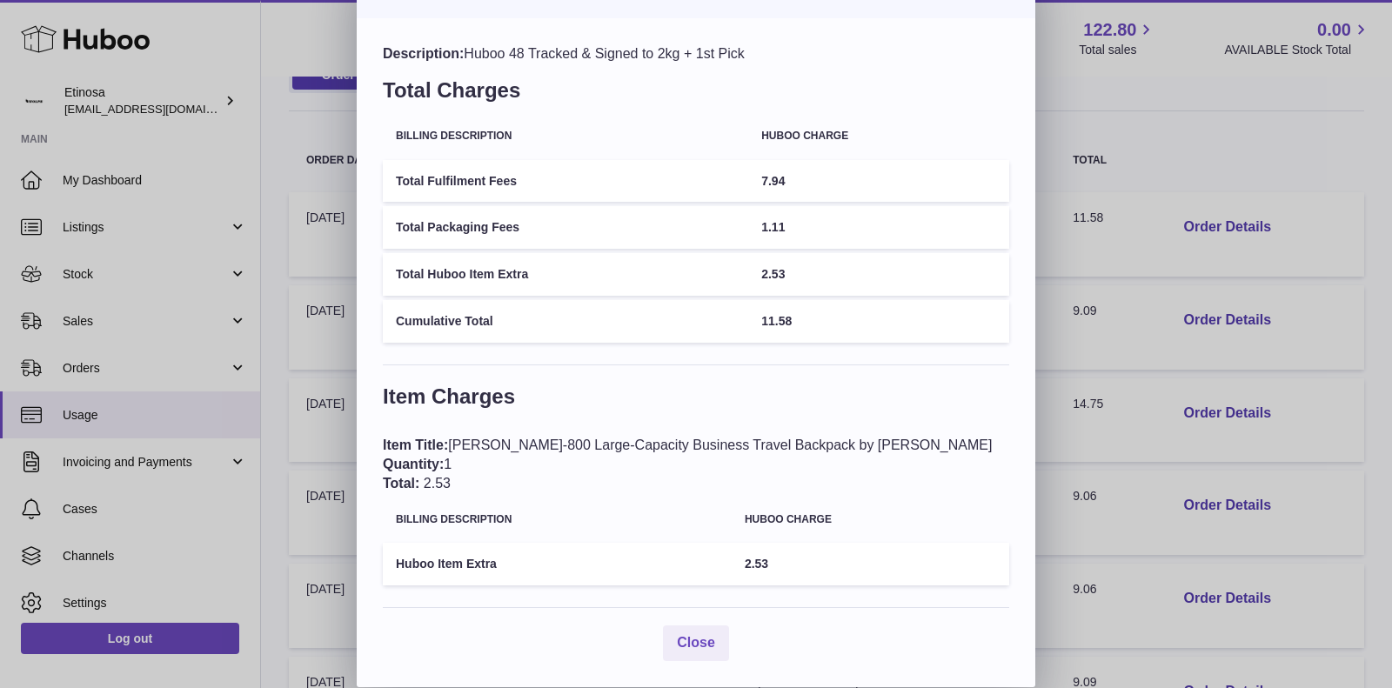
scroll to position [0, 0]
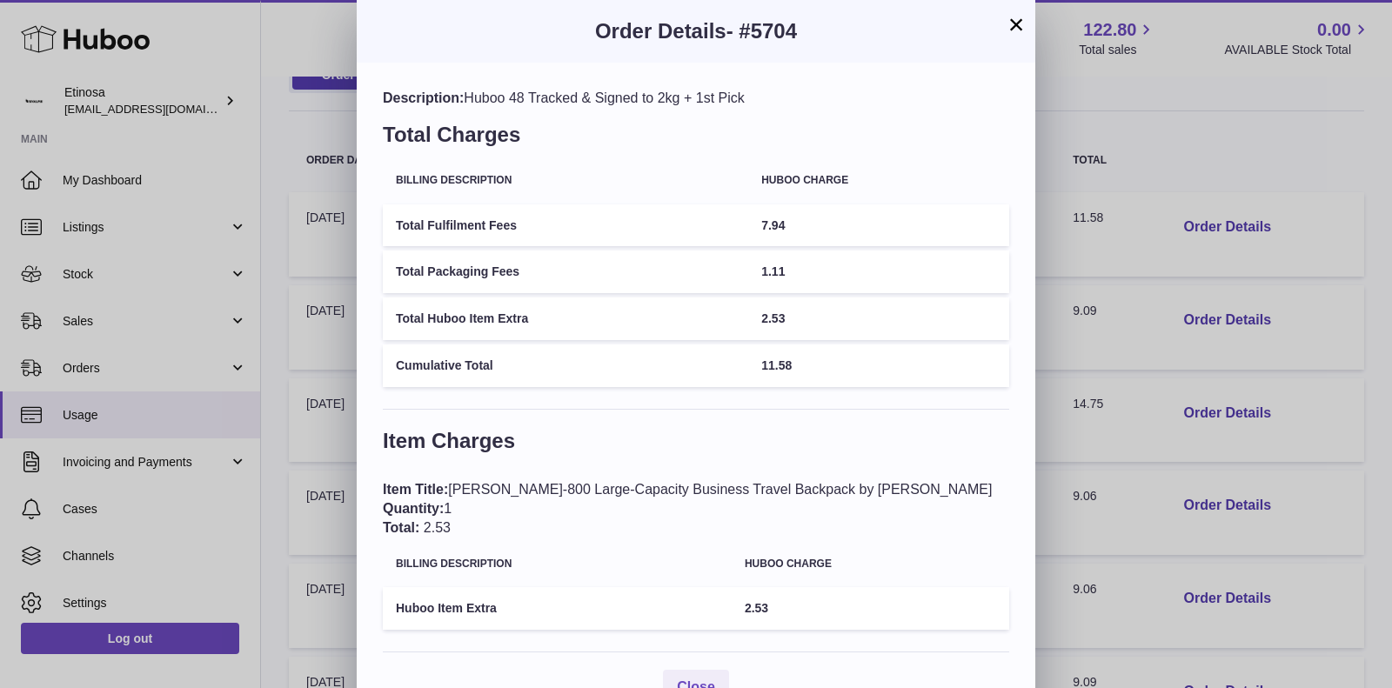
click at [1016, 21] on button "×" at bounding box center [1015, 24] width 21 height 21
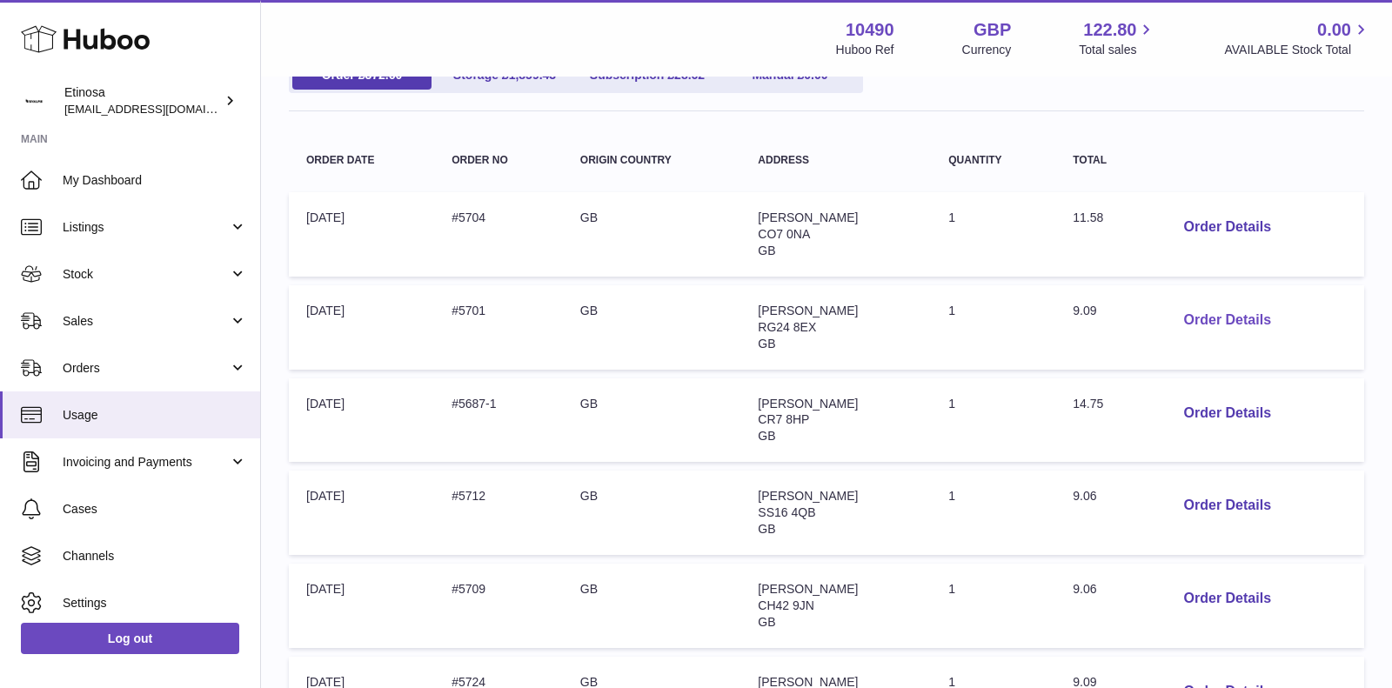
click at [1205, 314] on button "Order Details" at bounding box center [1227, 321] width 115 height 36
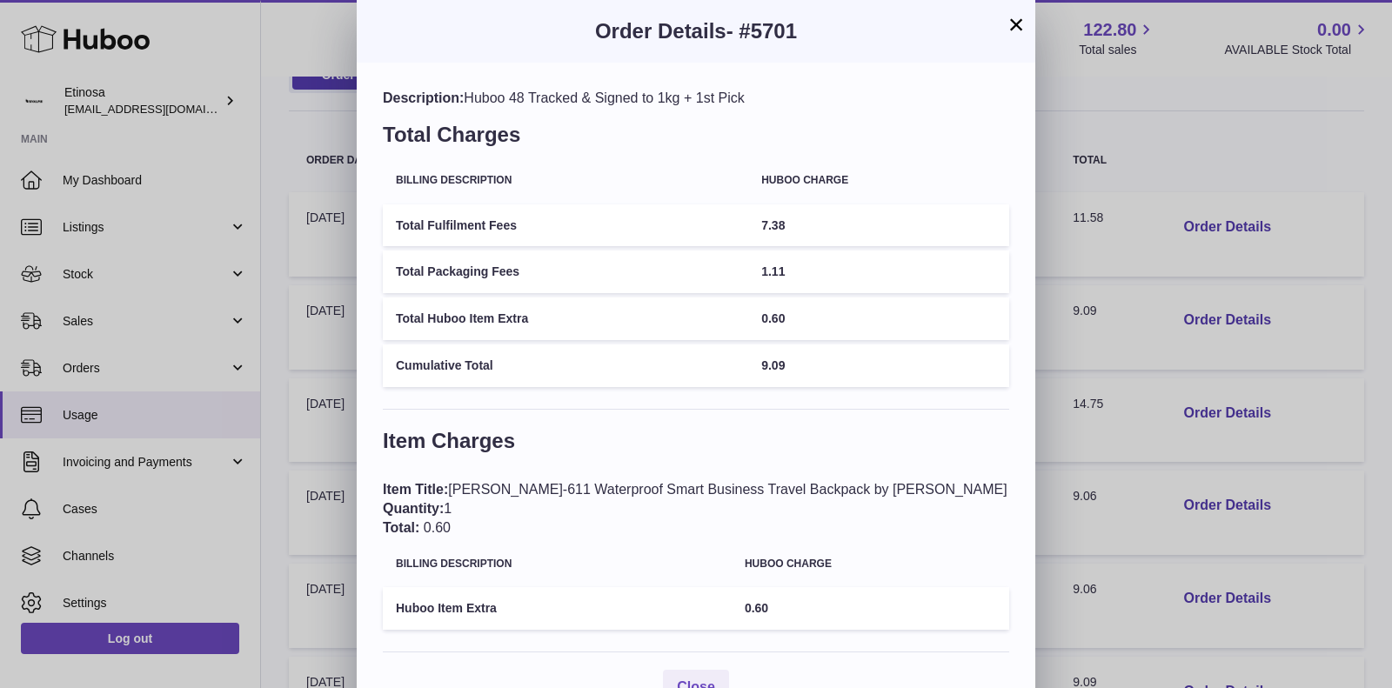
click at [1012, 23] on button "×" at bounding box center [1015, 24] width 21 height 21
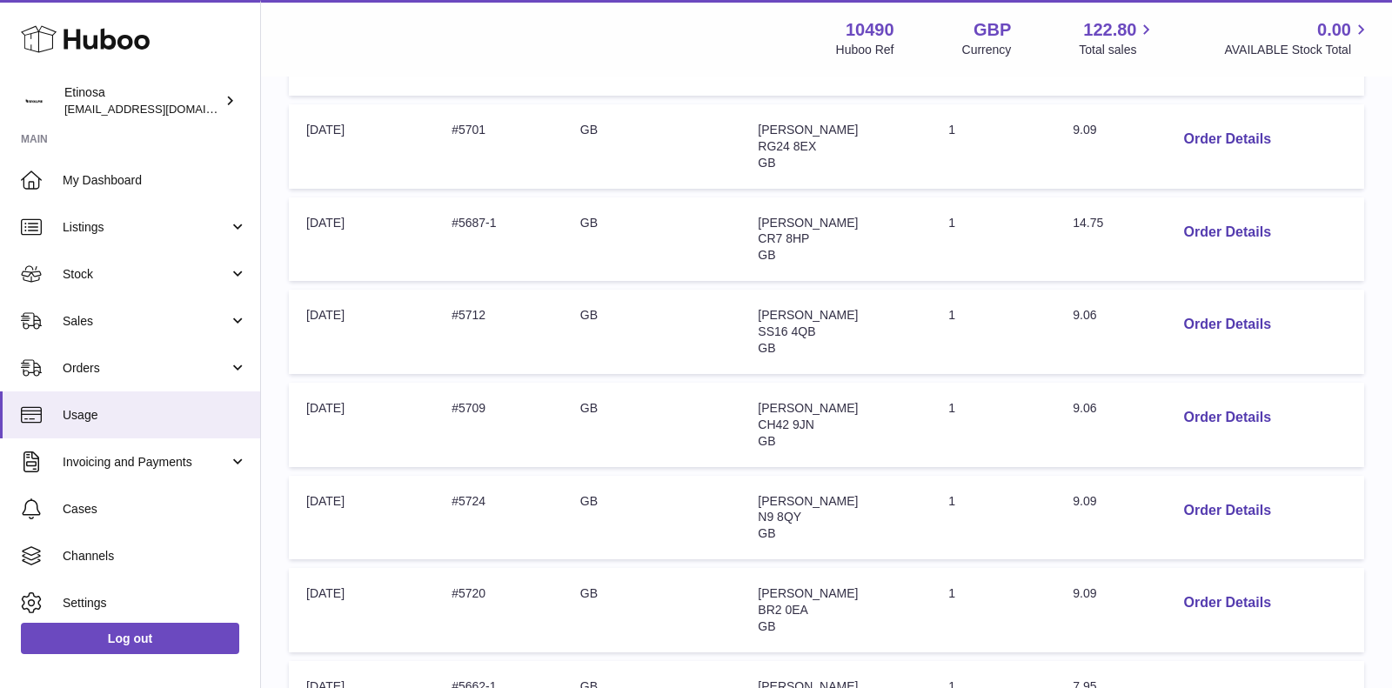
scroll to position [837, 0]
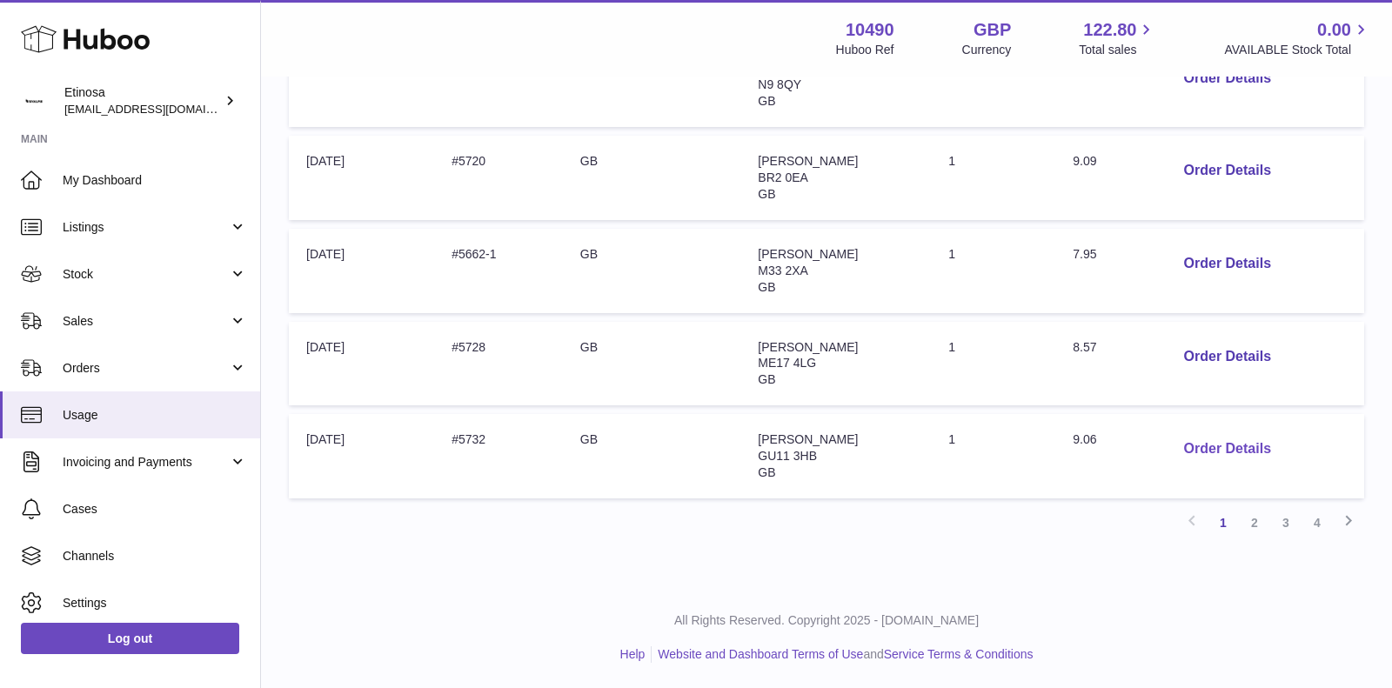
click at [1209, 439] on button "Order Details" at bounding box center [1227, 449] width 115 height 36
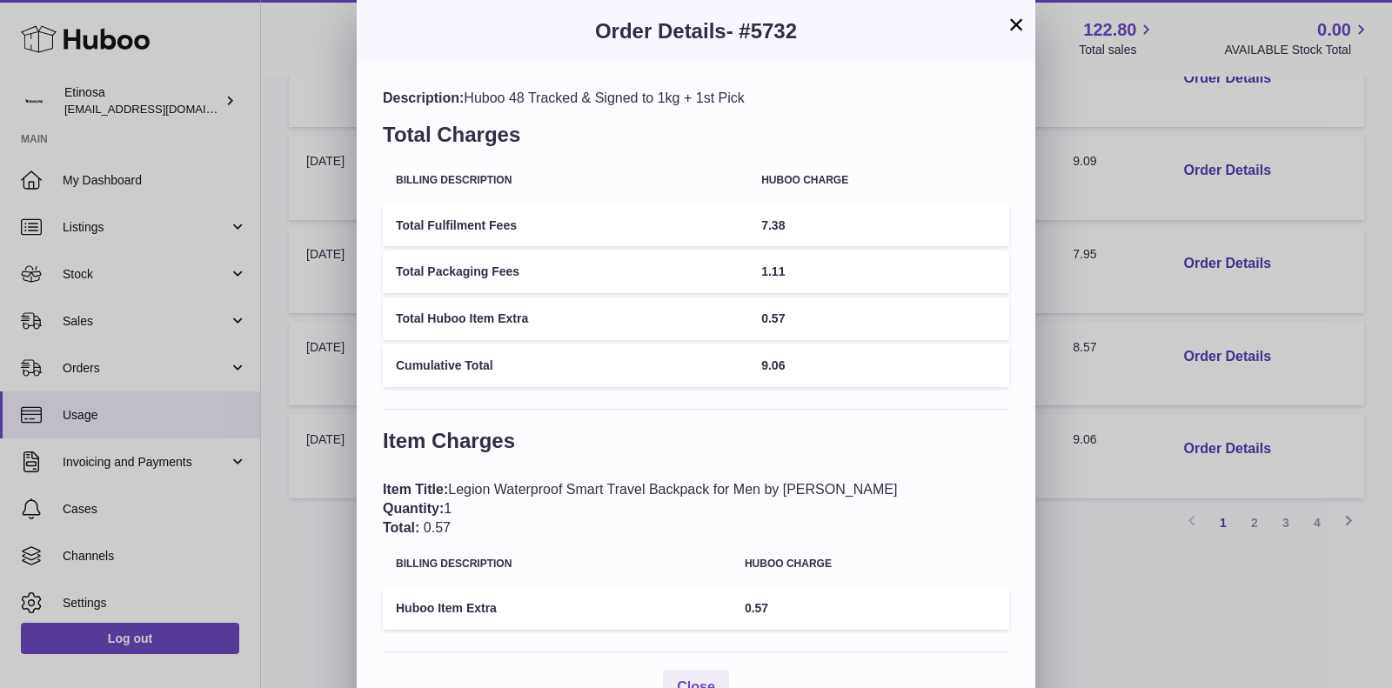
click at [1012, 23] on button "×" at bounding box center [1015, 24] width 21 height 21
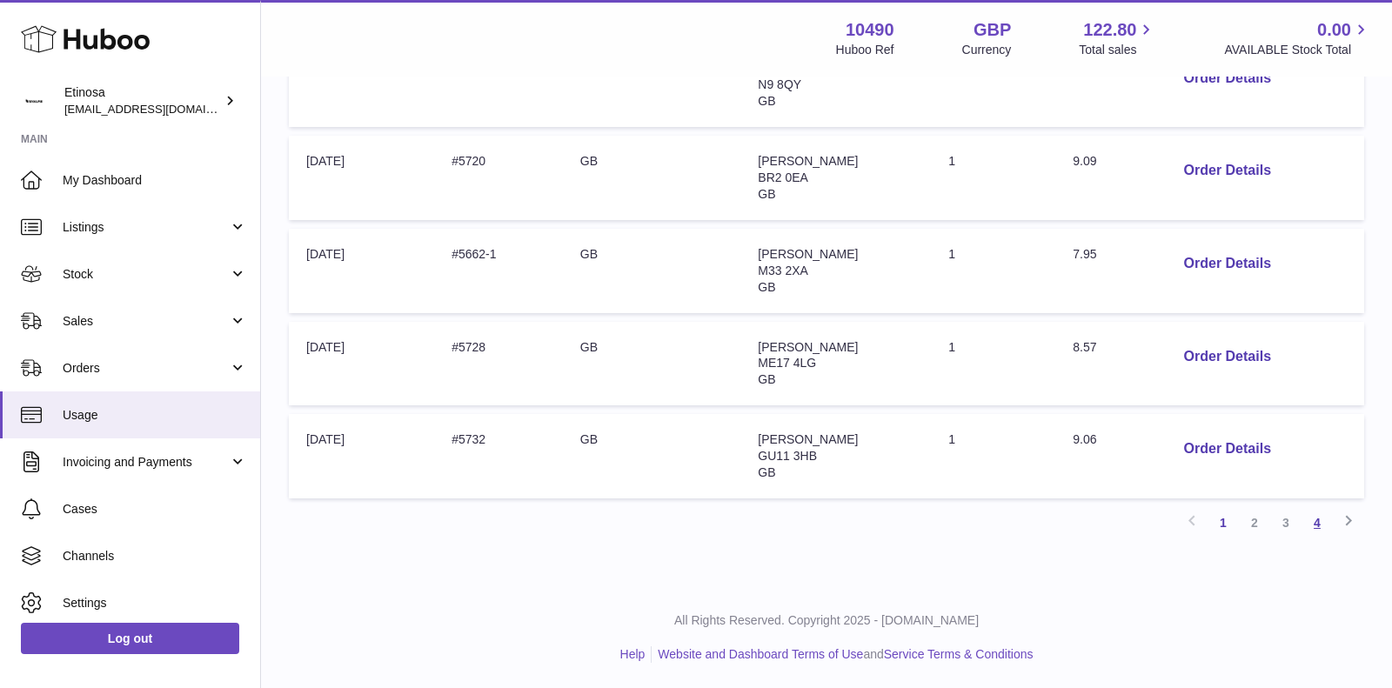
click at [1314, 517] on link "4" at bounding box center [1316, 522] width 31 height 31
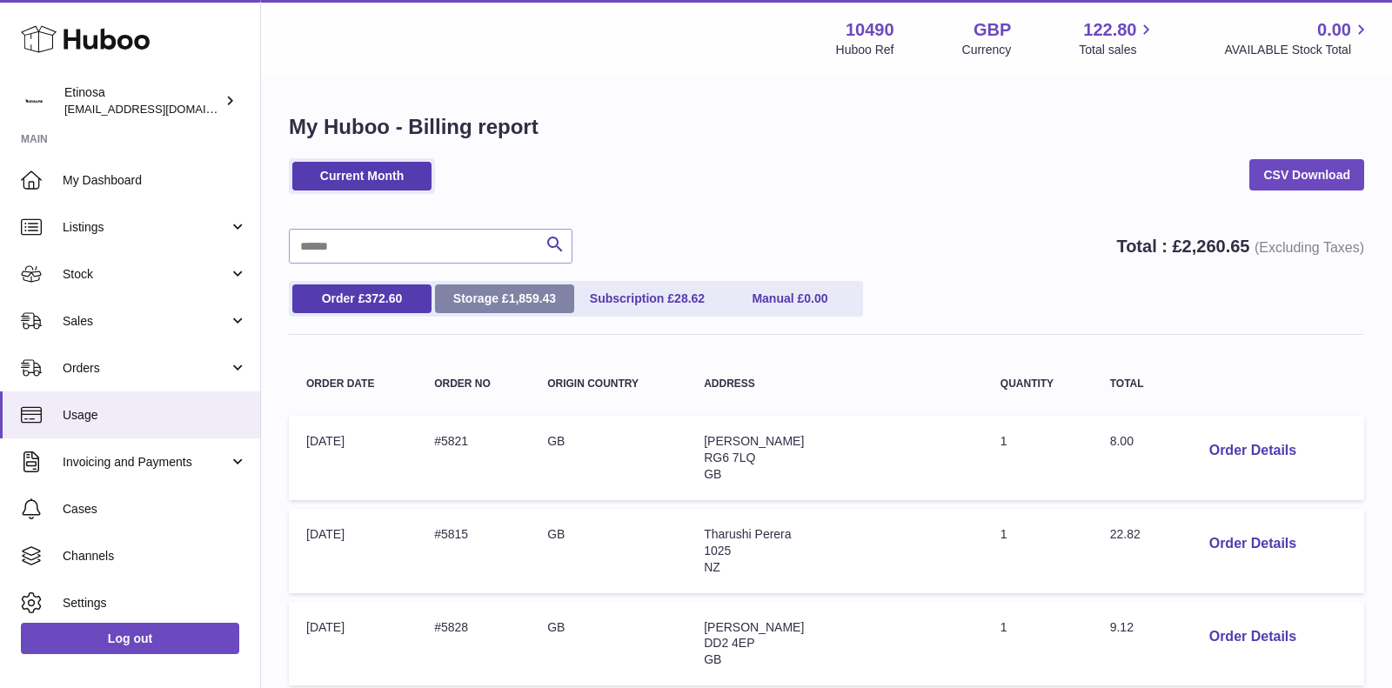
click at [511, 305] on span "1,859.43" at bounding box center [533, 298] width 48 height 14
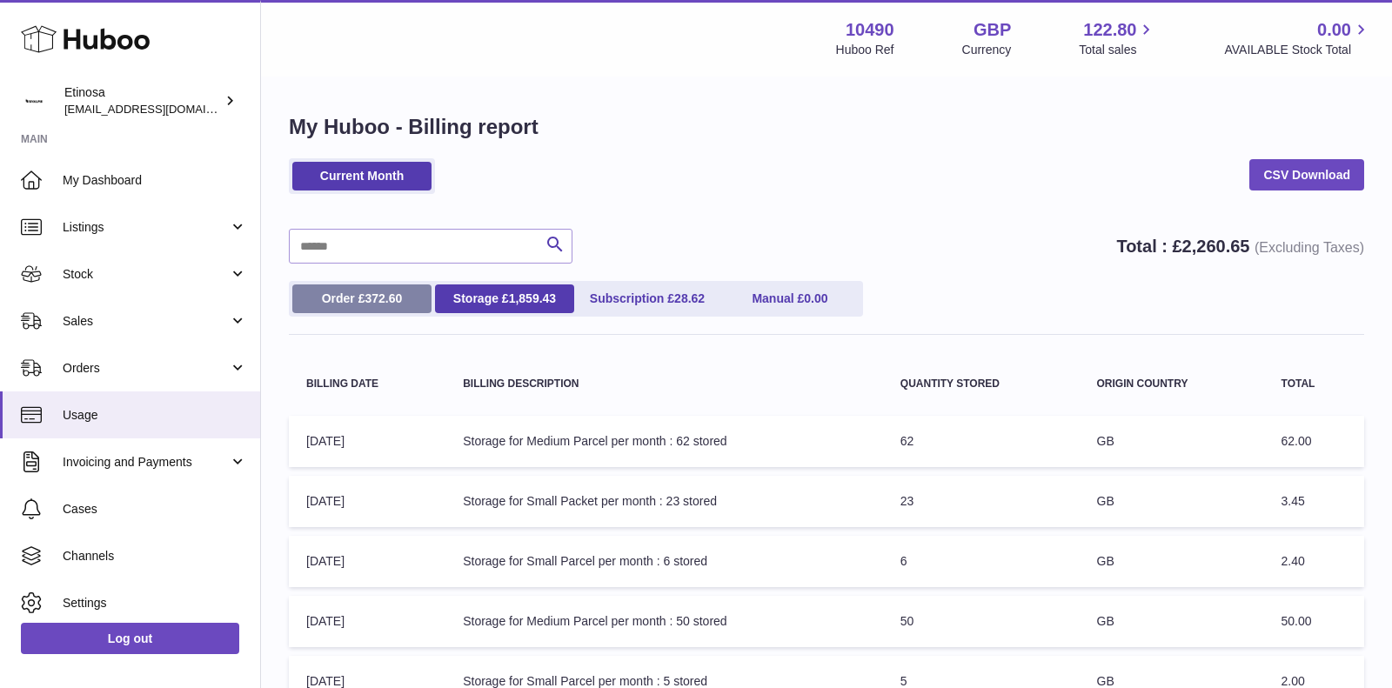
click at [379, 305] on link "Order £ 372.60" at bounding box center [361, 298] width 139 height 29
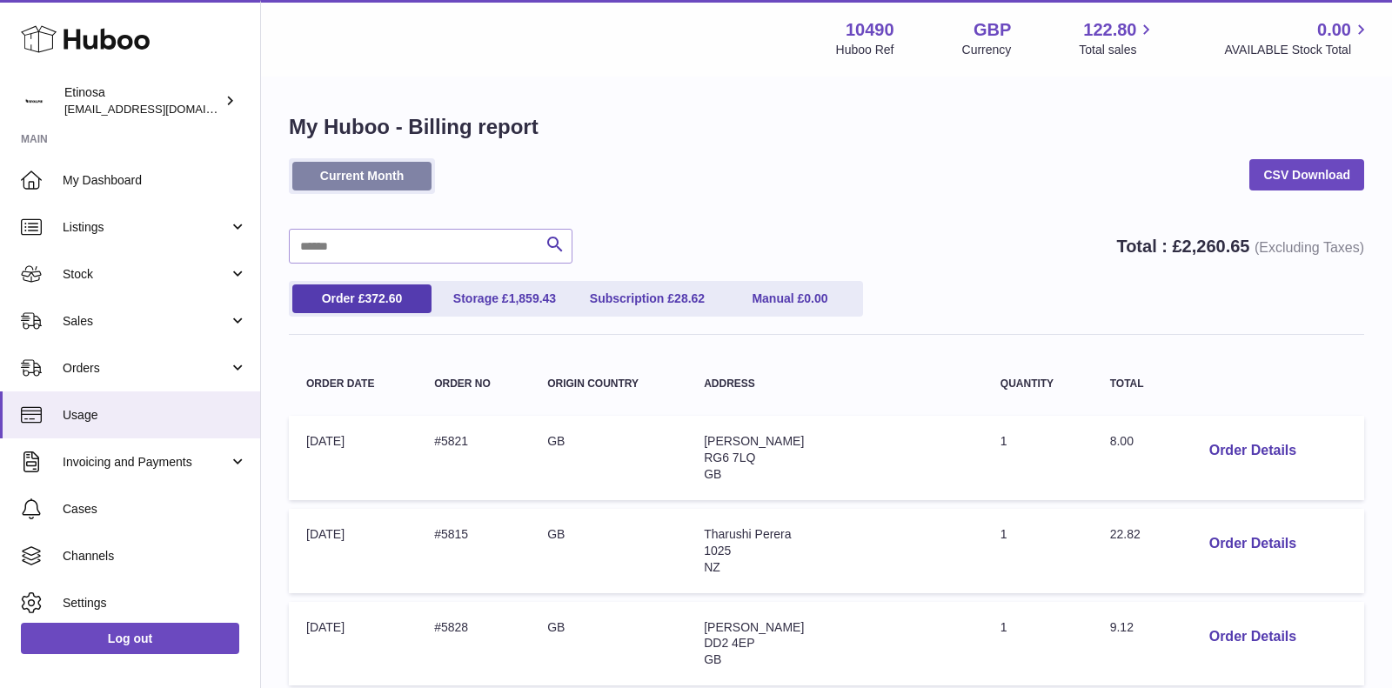
click at [392, 177] on link "Current Month" at bounding box center [361, 176] width 139 height 29
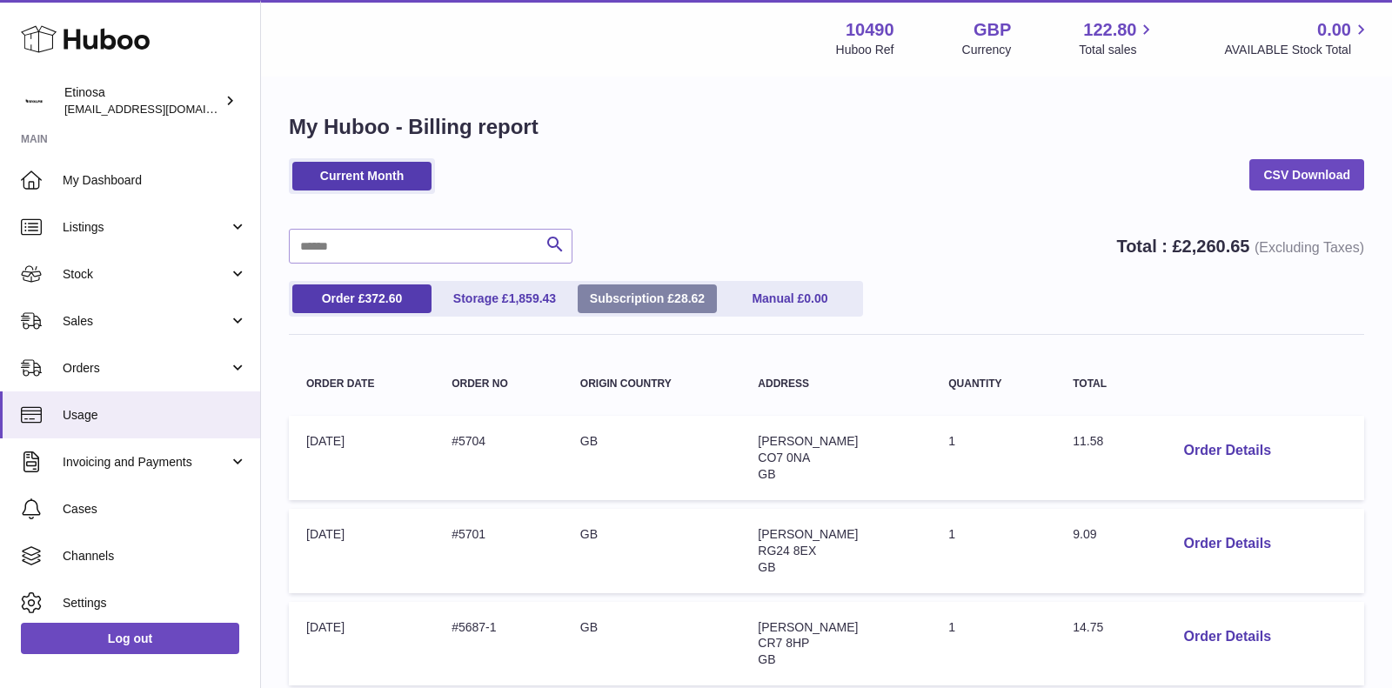
click at [631, 304] on link "Subscription £ 28.62" at bounding box center [646, 298] width 139 height 29
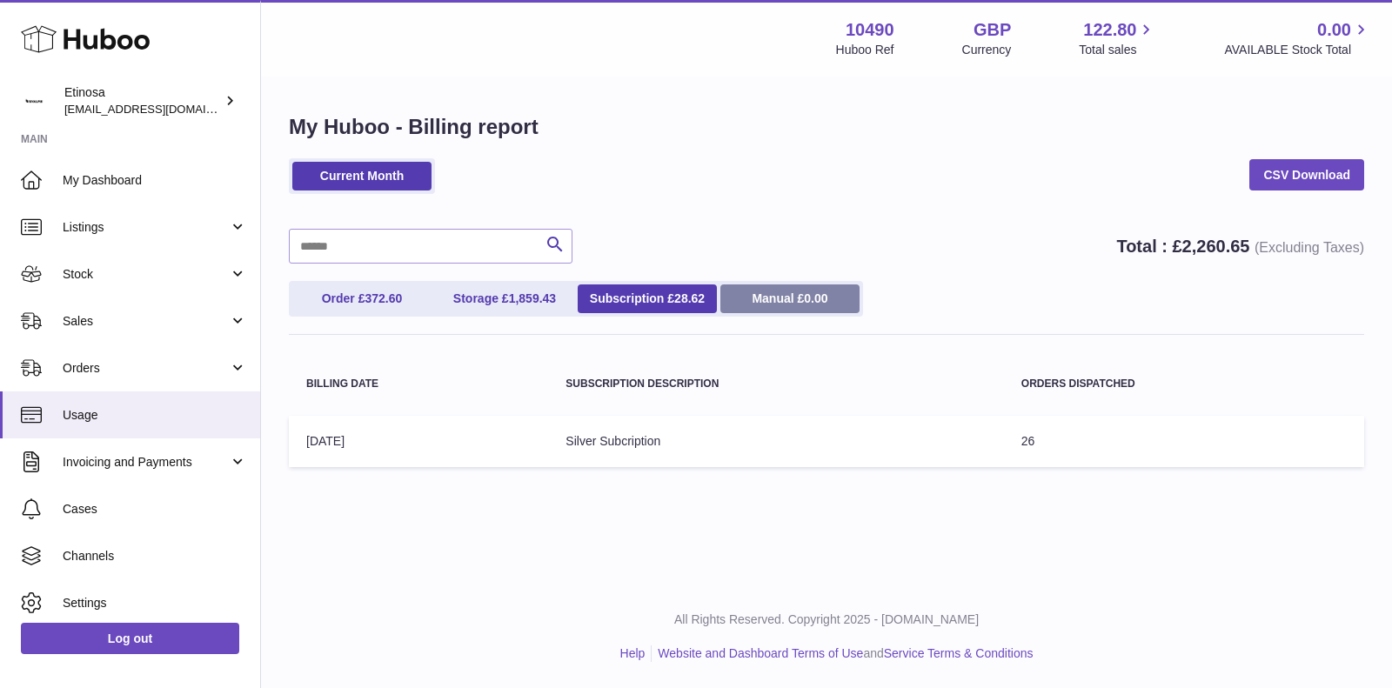
click at [763, 299] on link "Manual £ 0.00" at bounding box center [789, 298] width 139 height 29
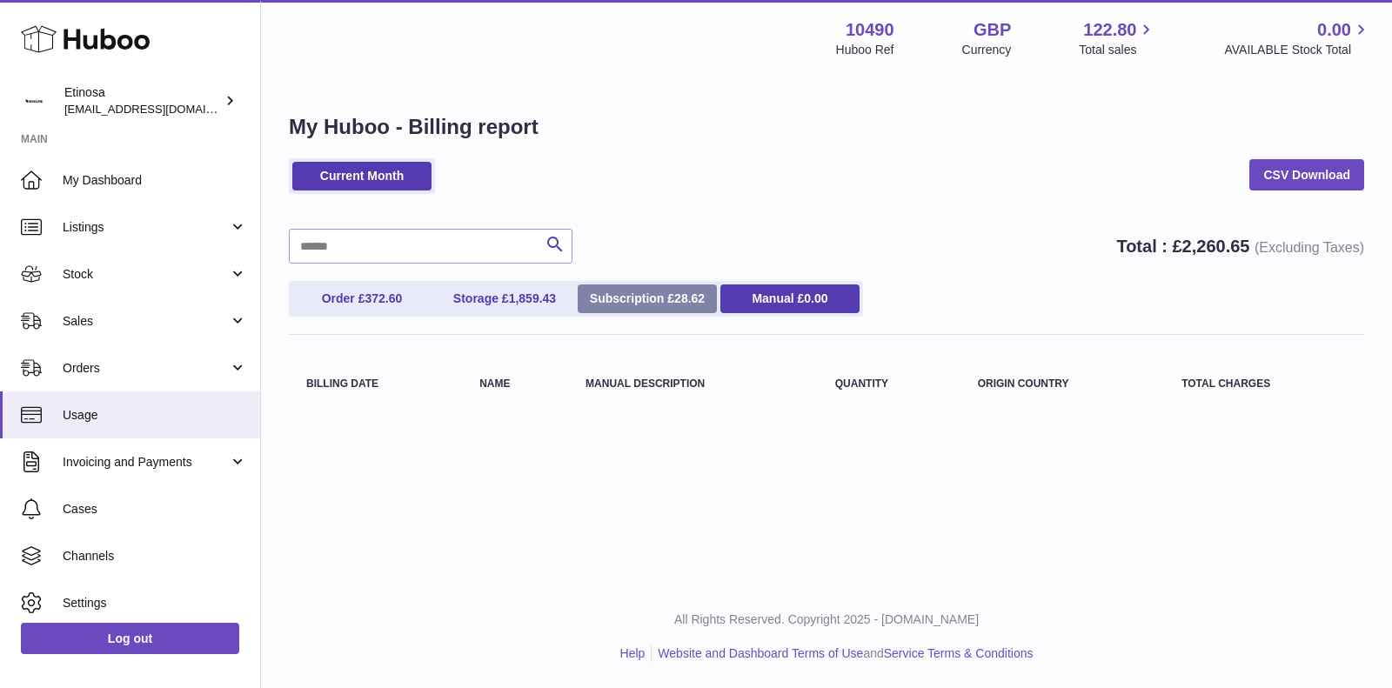
click at [643, 286] on link "Subscription £ 28.62" at bounding box center [646, 298] width 139 height 29
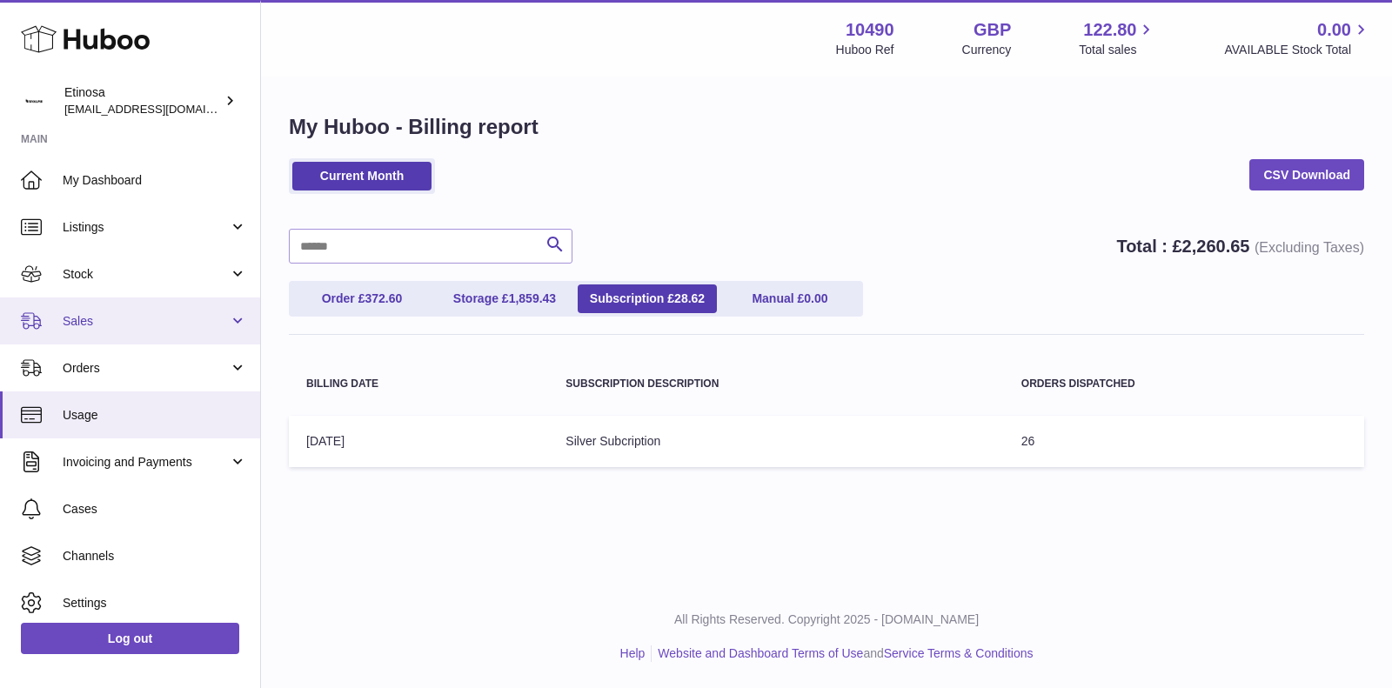
click at [124, 337] on link "Sales" at bounding box center [130, 320] width 260 height 47
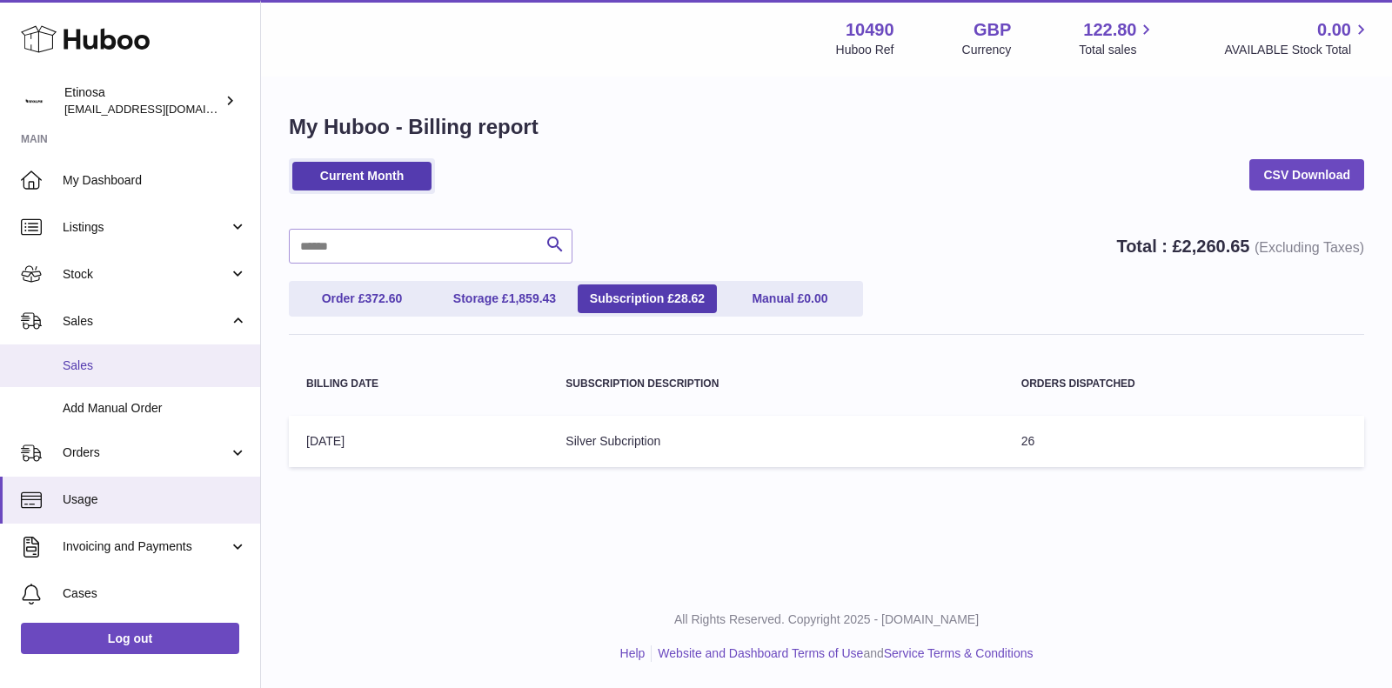
click at [103, 361] on span "Sales" at bounding box center [155, 365] width 184 height 17
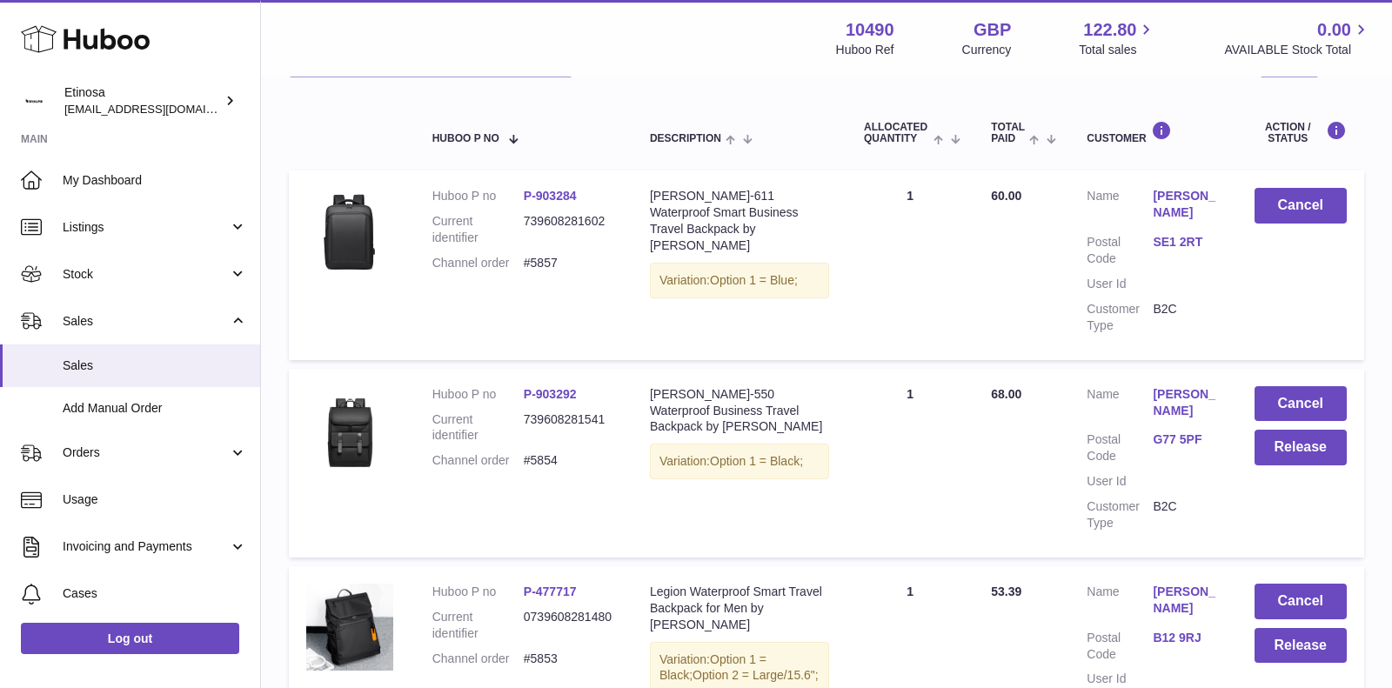
scroll to position [202, 0]
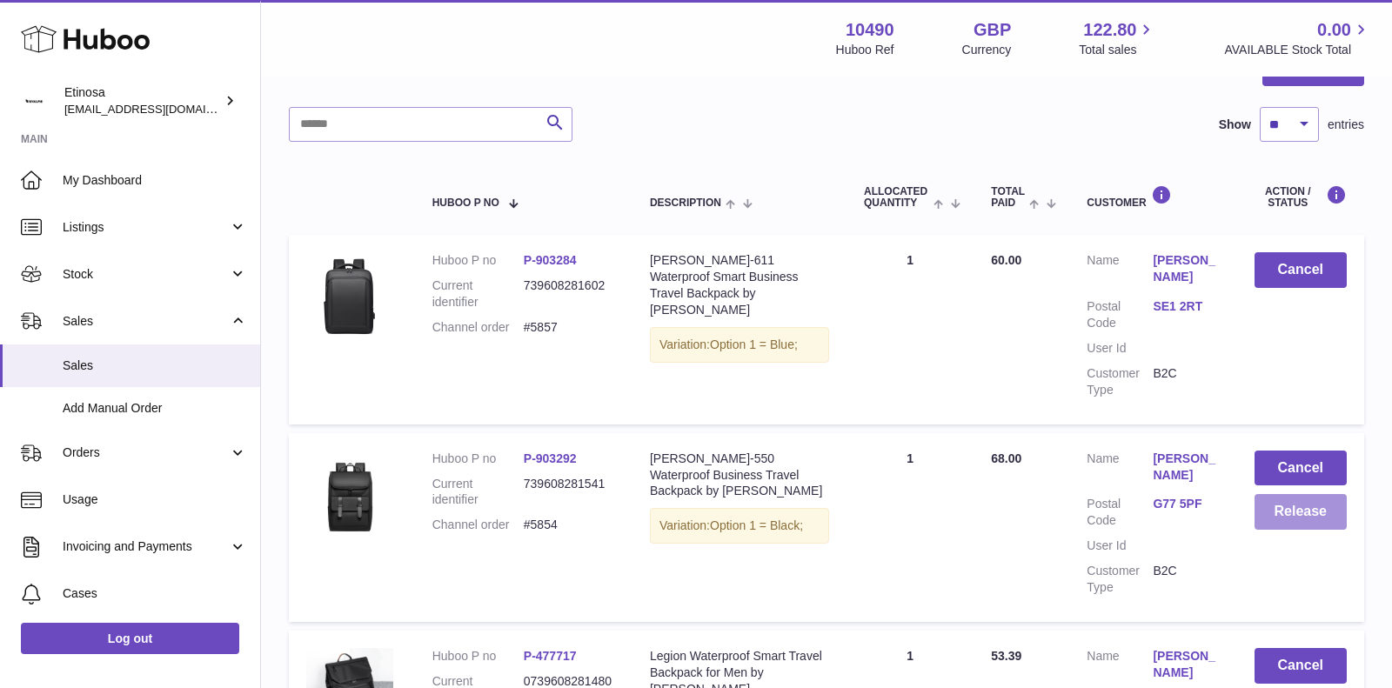
click at [1276, 494] on button "Release" at bounding box center [1300, 512] width 93 height 36
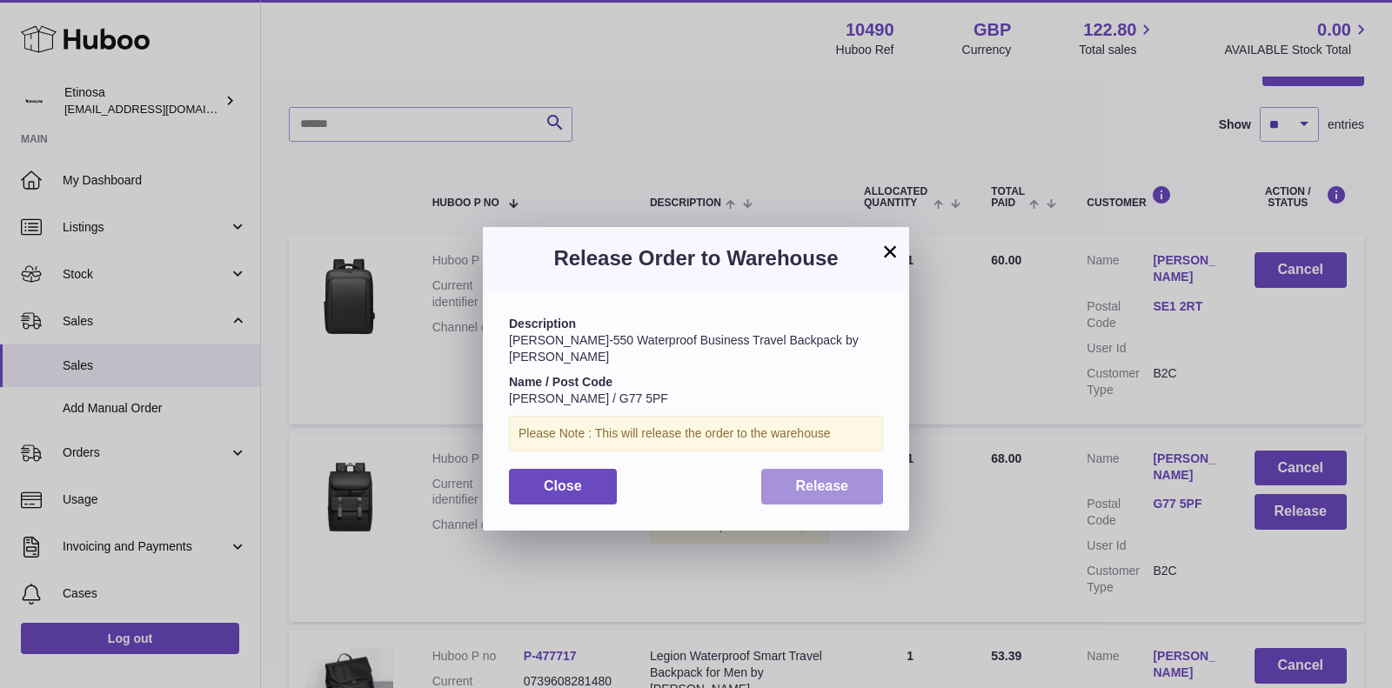
click at [826, 478] on span "Release" at bounding box center [822, 485] width 53 height 15
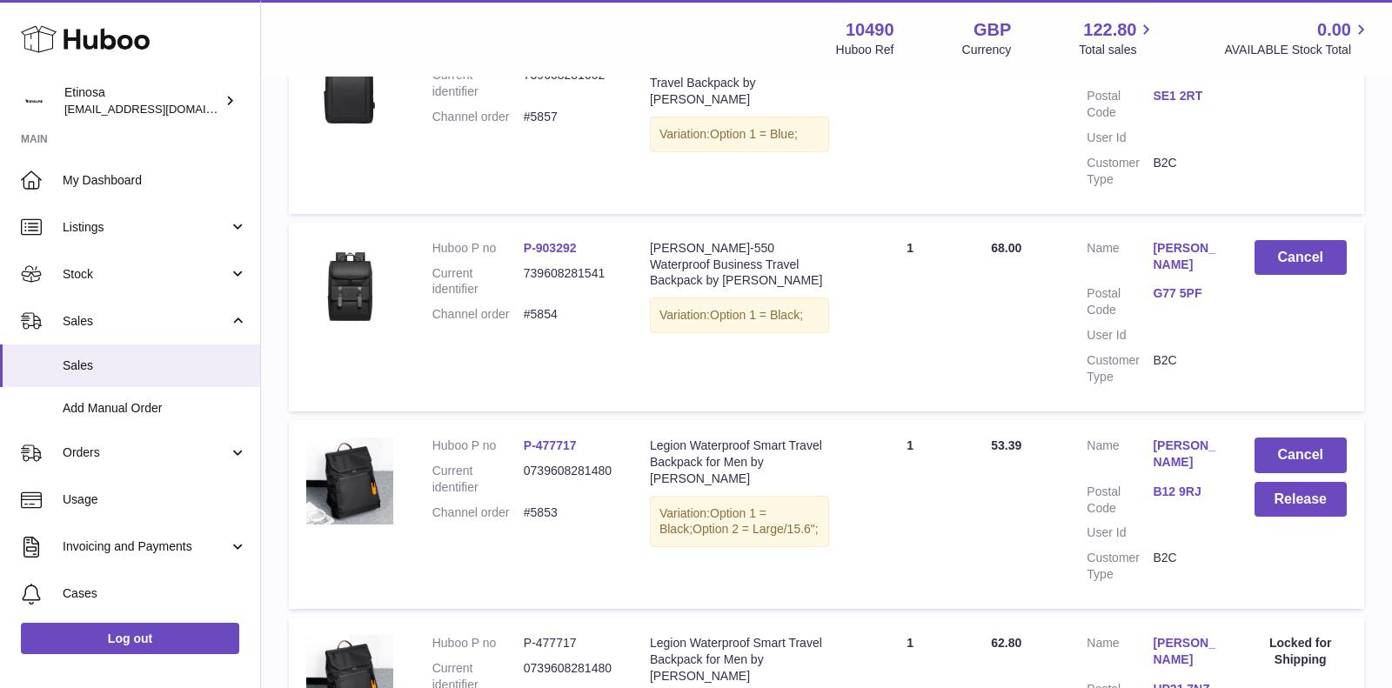
scroll to position [660, 0]
